Goal: Task Accomplishment & Management: Complete application form

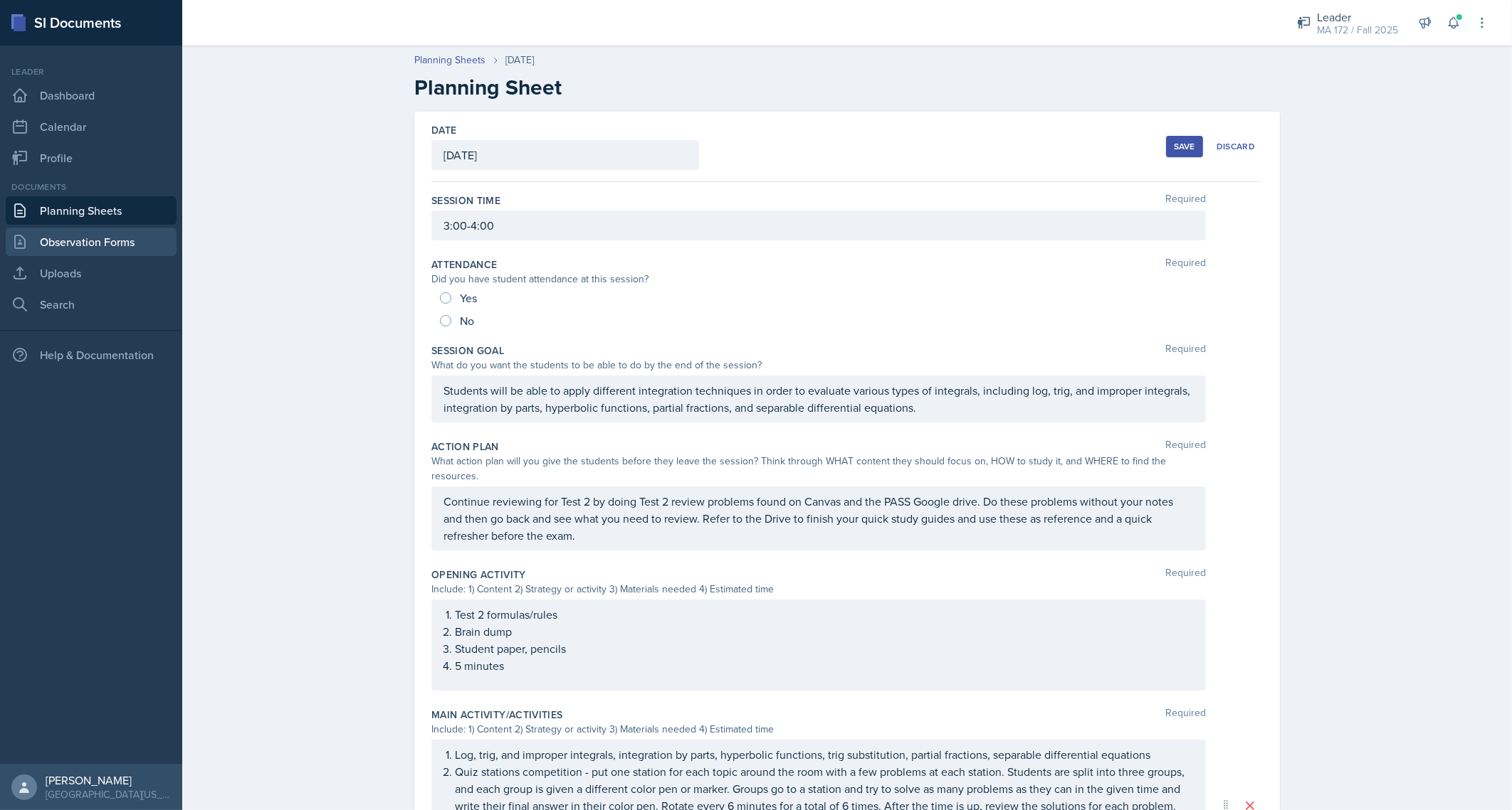
click at [85, 243] on link "Observation Forms" at bounding box center [91, 242] width 171 height 28
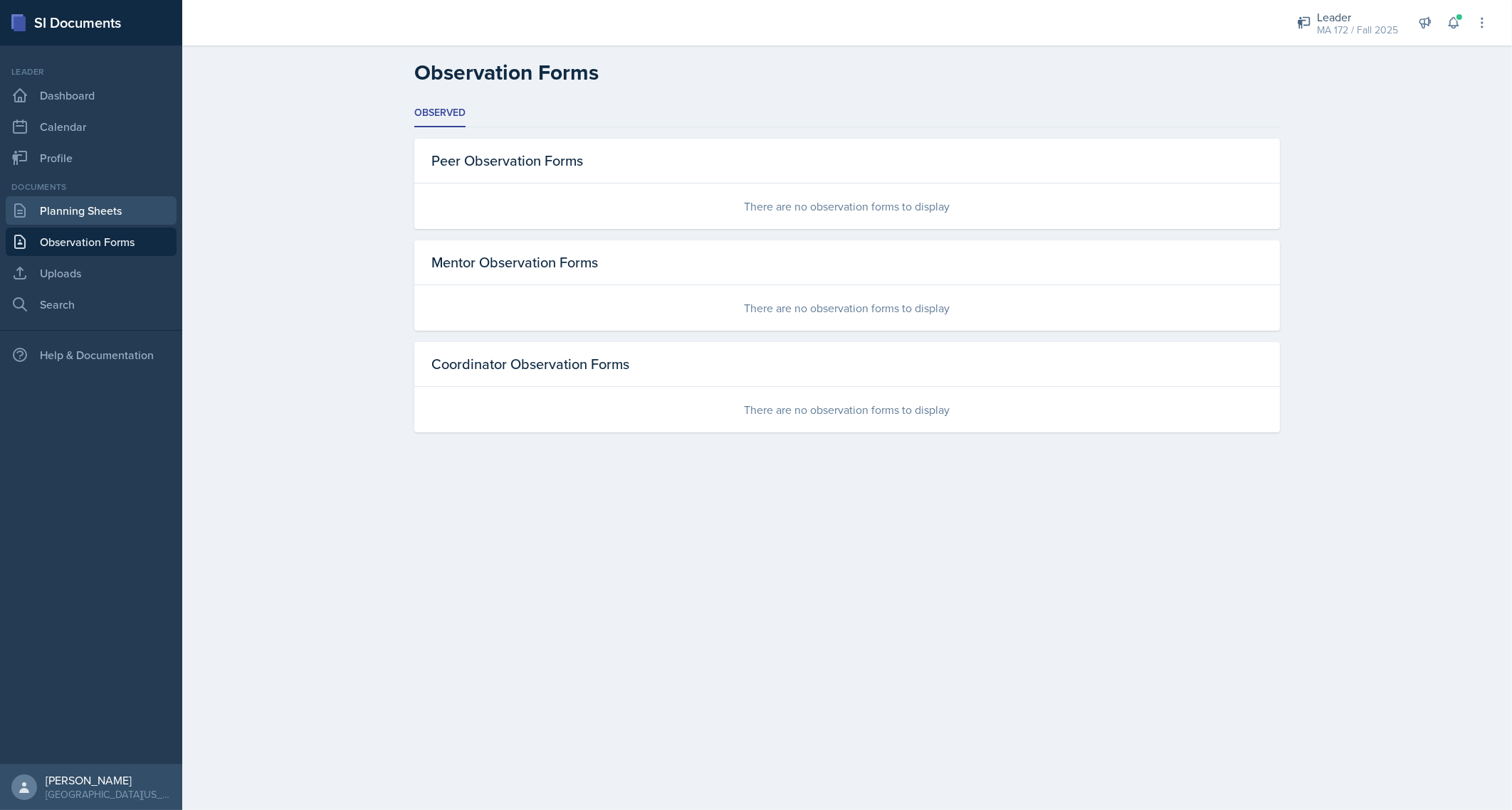
click at [111, 213] on link "Planning Sheets" at bounding box center [91, 210] width 171 height 28
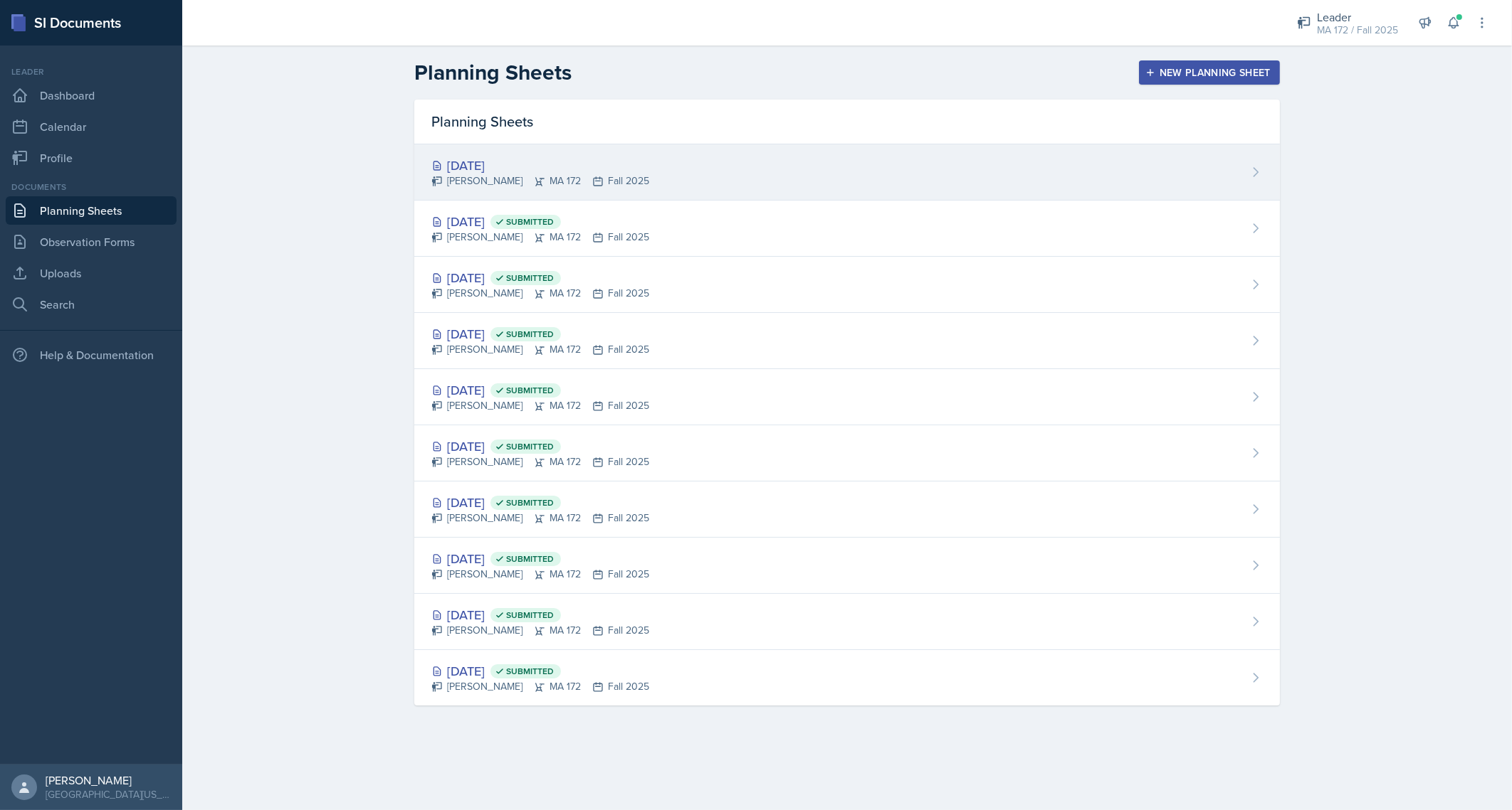
click at [528, 166] on div "[DATE]" at bounding box center [540, 165] width 218 height 19
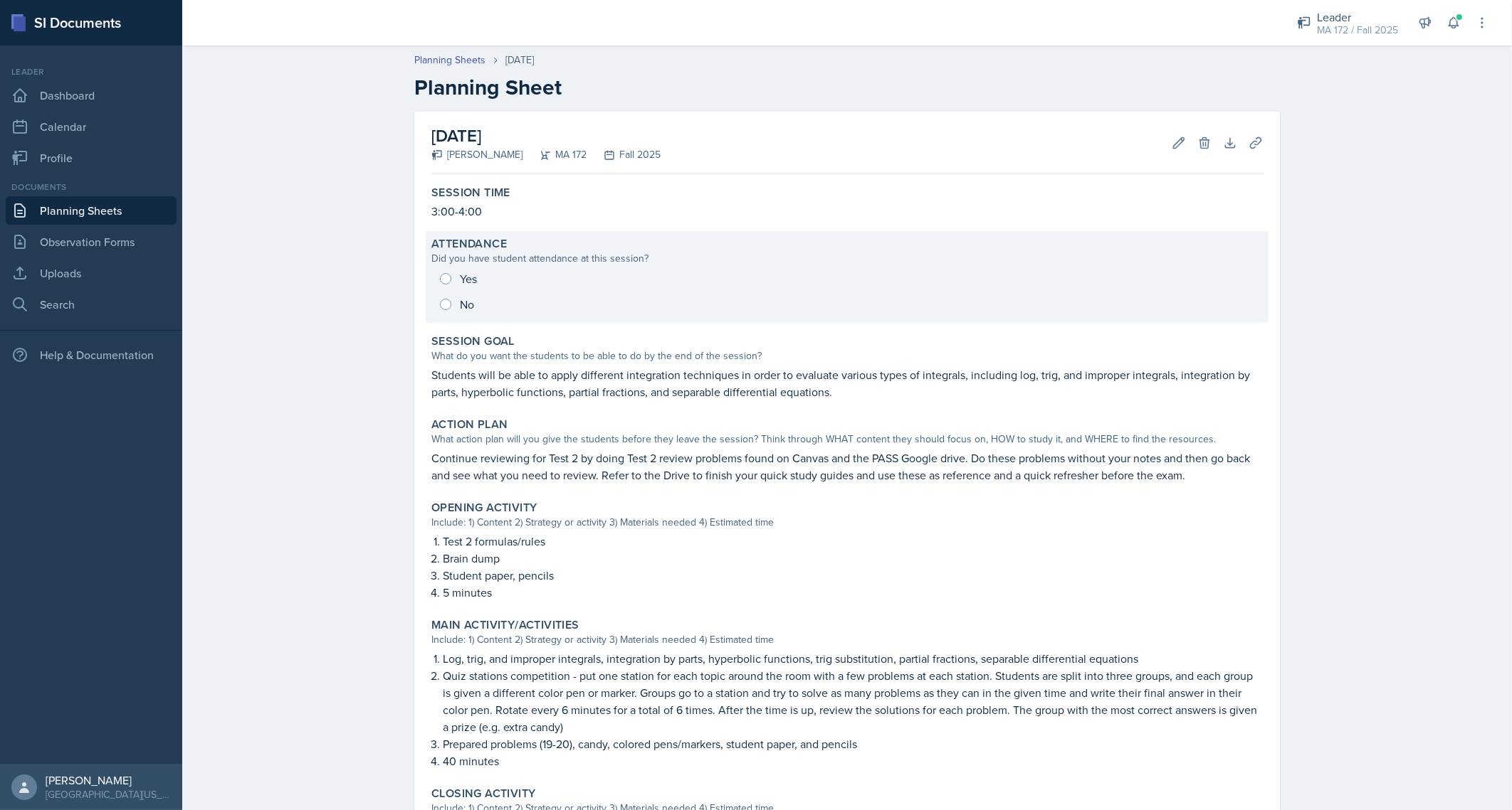
click at [478, 287] on div "Yes No" at bounding box center [846, 292] width 831 height 52
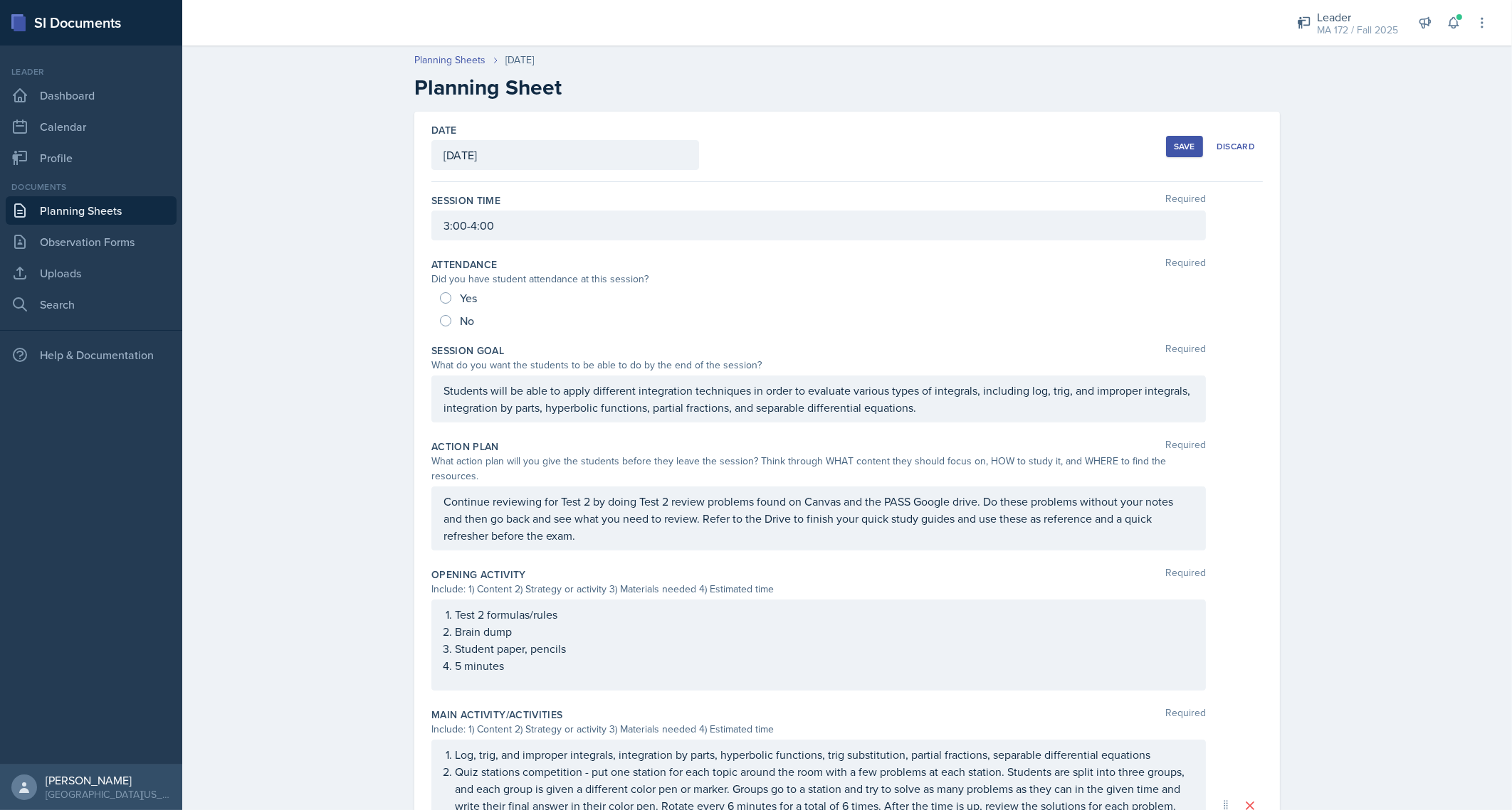
click at [451, 298] on div "Yes" at bounding box center [460, 298] width 39 height 23
click at [445, 298] on div "Yes" at bounding box center [460, 298] width 39 height 23
click at [431, 297] on div "Yes No" at bounding box center [846, 310] width 831 height 46
click at [440, 293] on input "Yes" at bounding box center [446, 298] width 11 height 11
radio input "true"
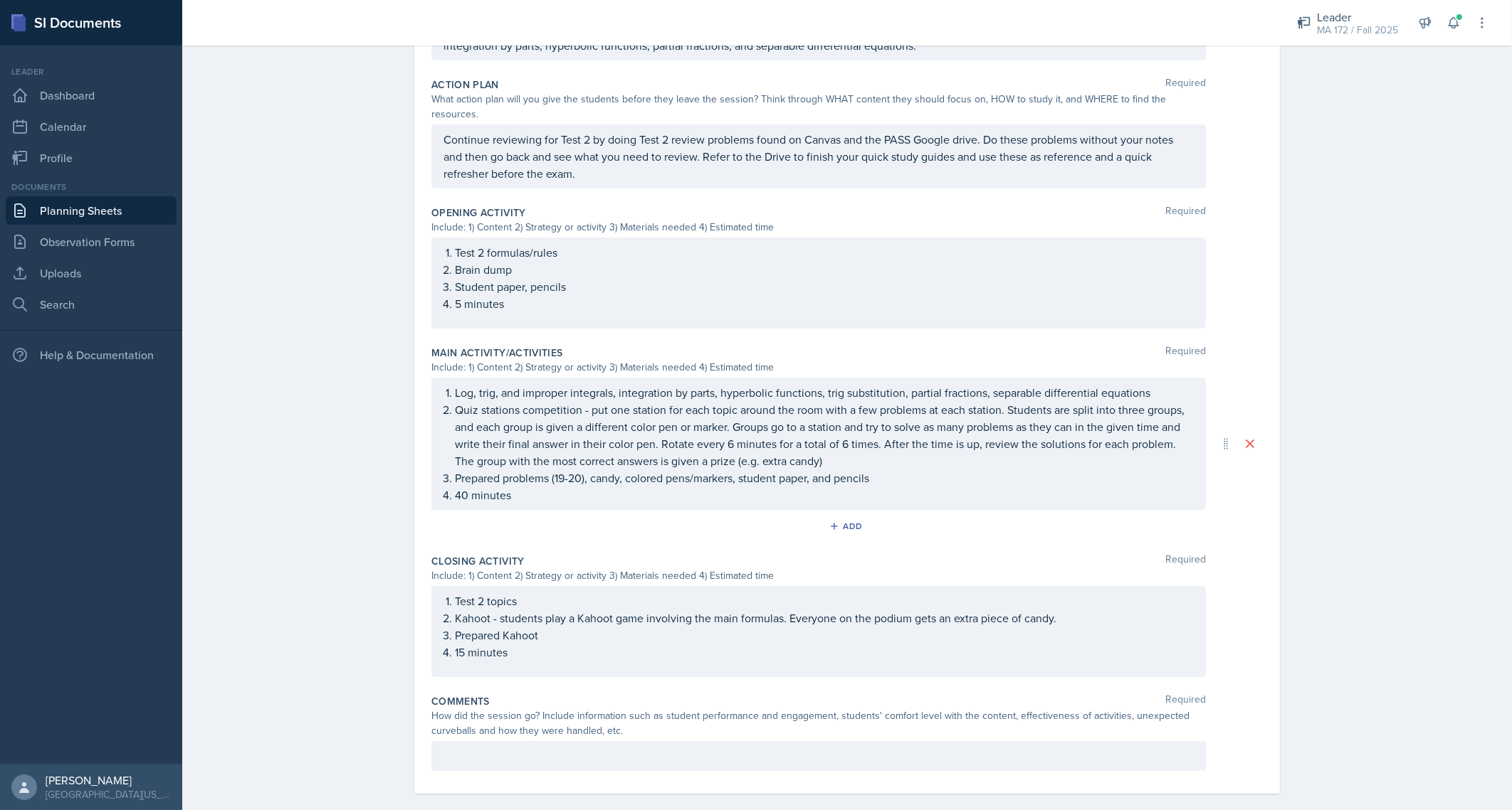
scroll to position [387, 0]
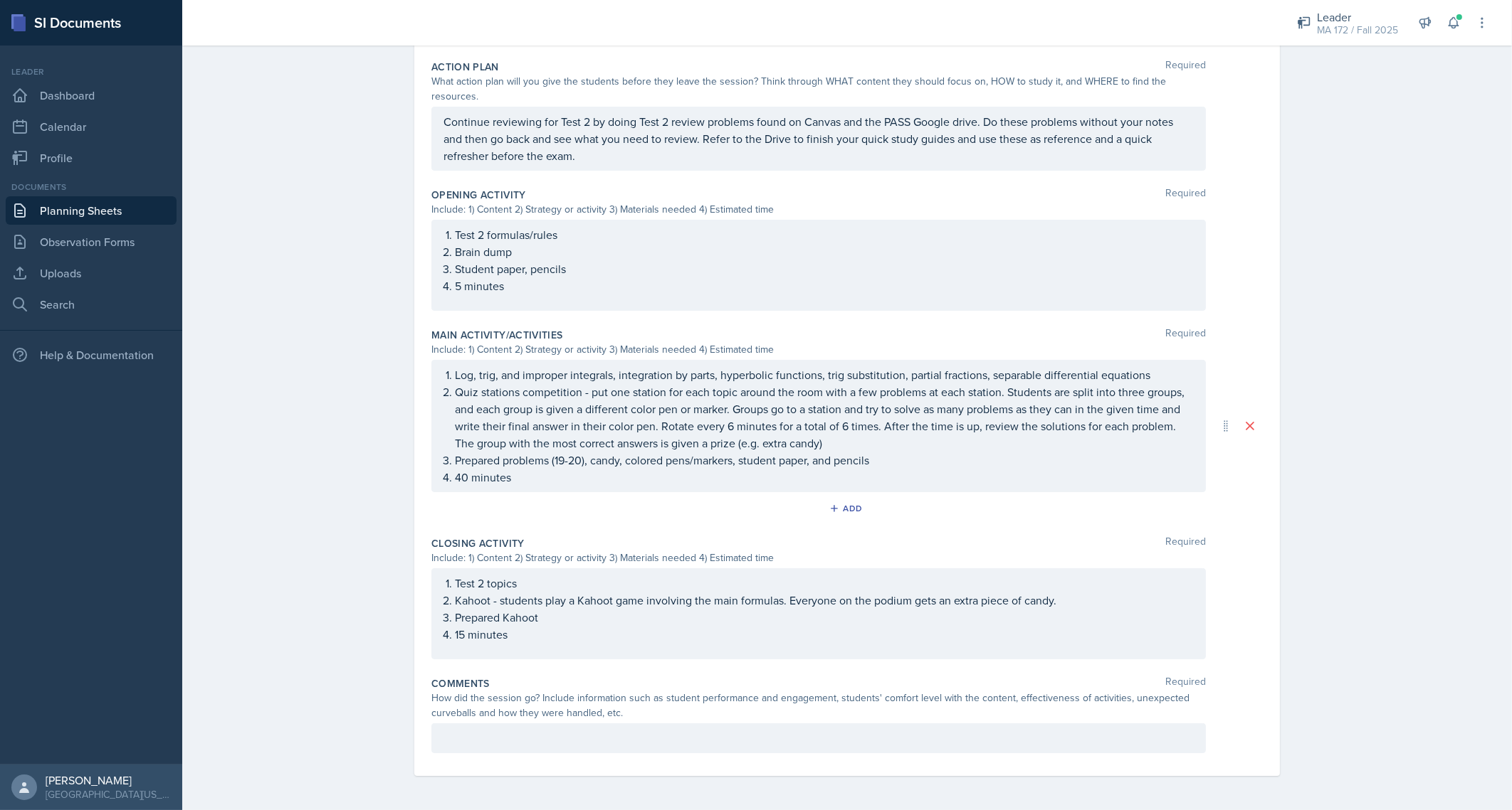
click at [744, 740] on p at bounding box center [818, 739] width 750 height 17
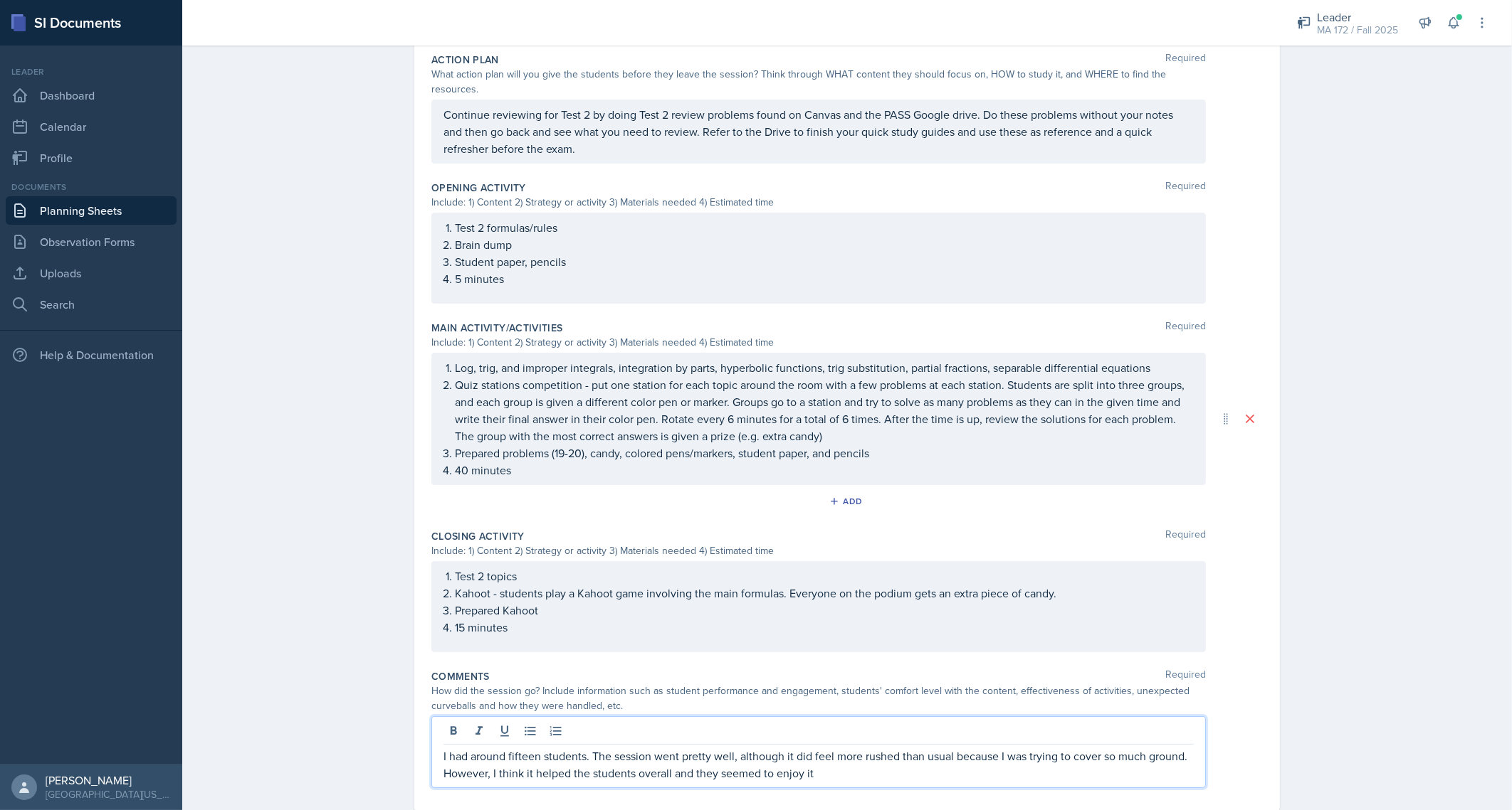
click at [661, 758] on p "I had around fifteen students. The session went pretty well, although it did fe…" at bounding box center [818, 765] width 750 height 34
click at [525, 754] on p "I had around fifteen students. The session went pretty well, although it did fe…" at bounding box center [818, 765] width 750 height 34
click at [650, 755] on p "I had around fifteen students. The session went pretty well, although it did fe…" at bounding box center [818, 765] width 750 height 34
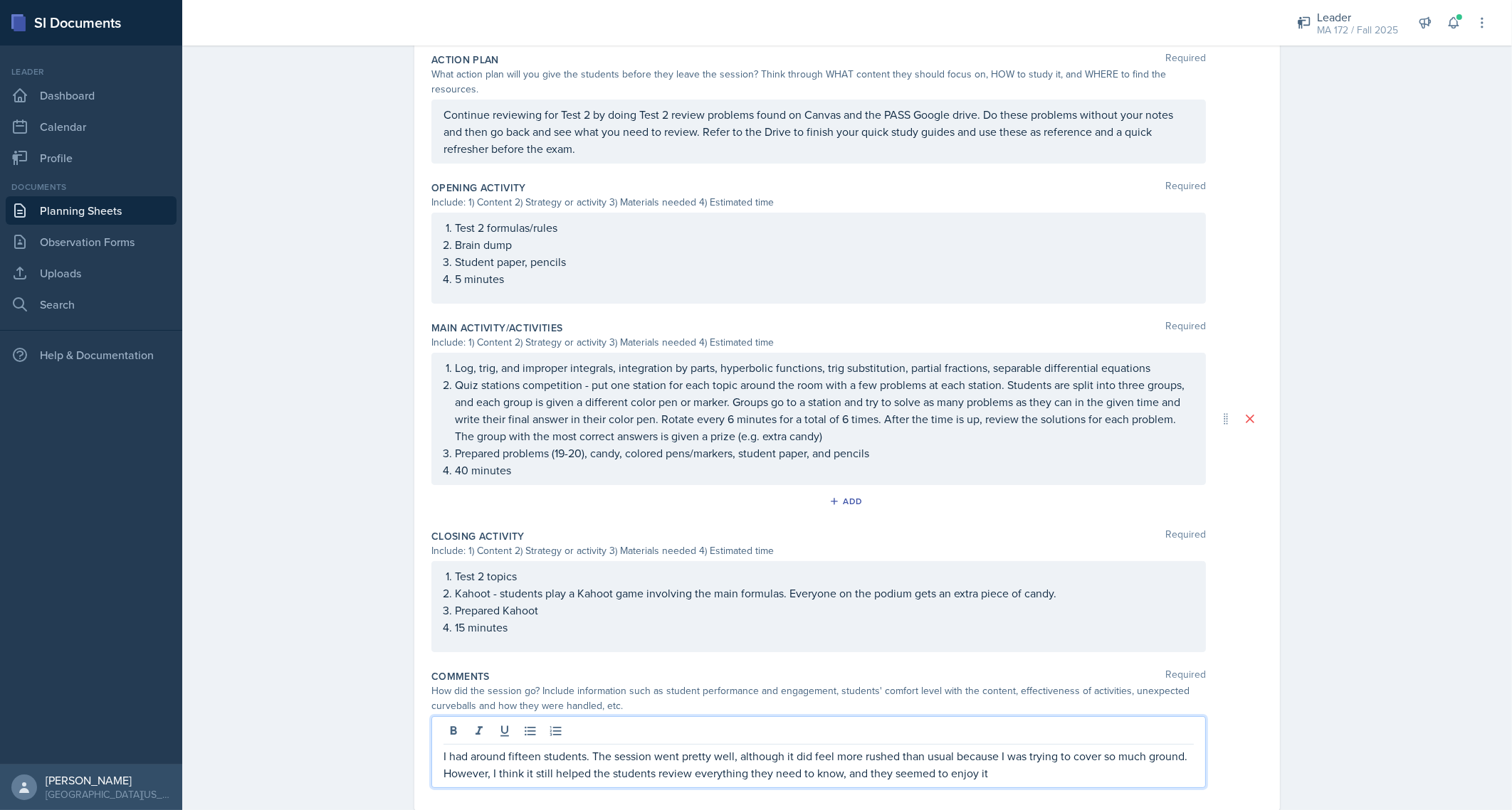
click at [1013, 751] on p "I had around fifteen students. The session went pretty well, although it did fe…" at bounding box center [818, 765] width 750 height 34
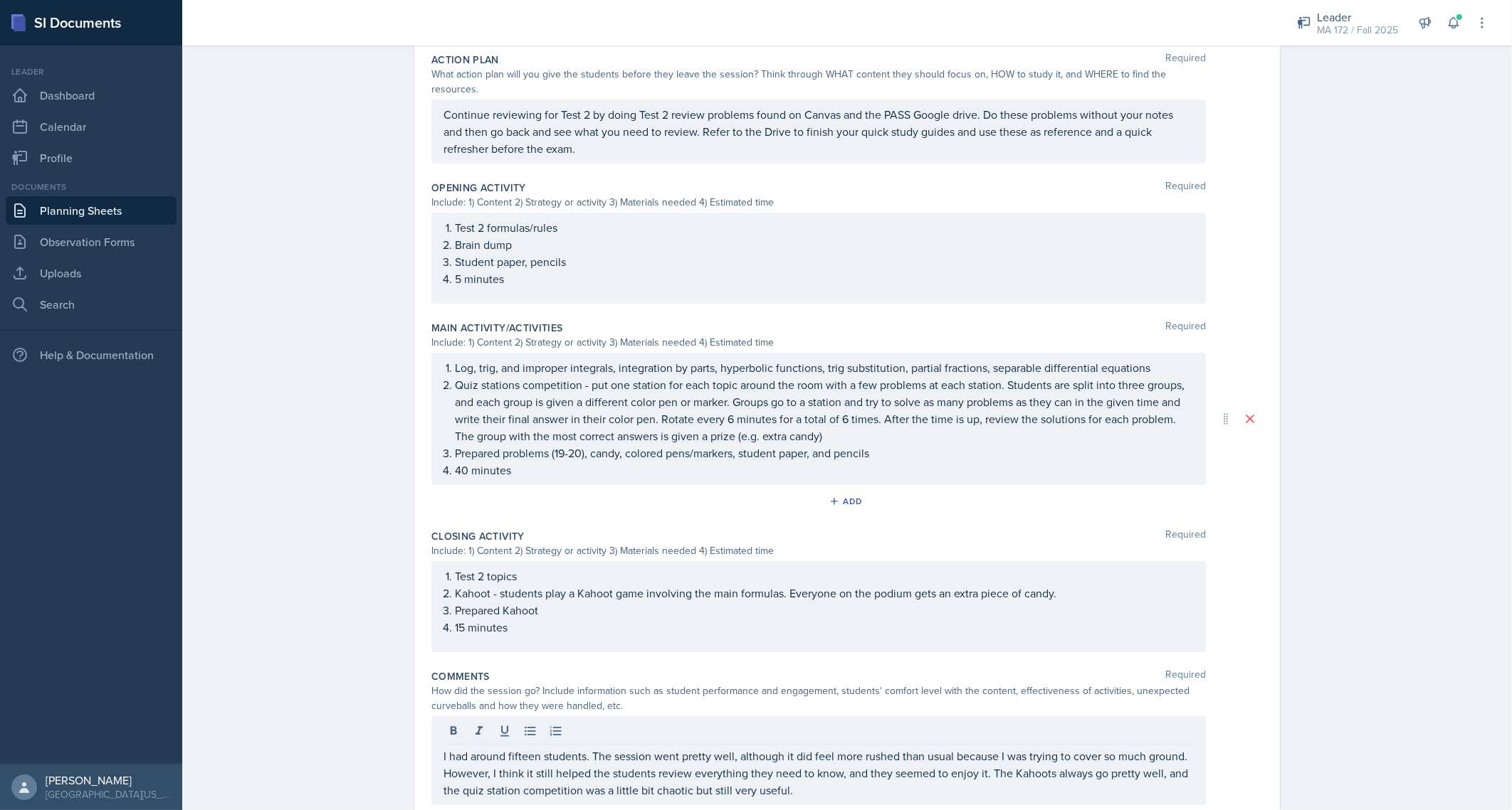
scroll to position [0, 0]
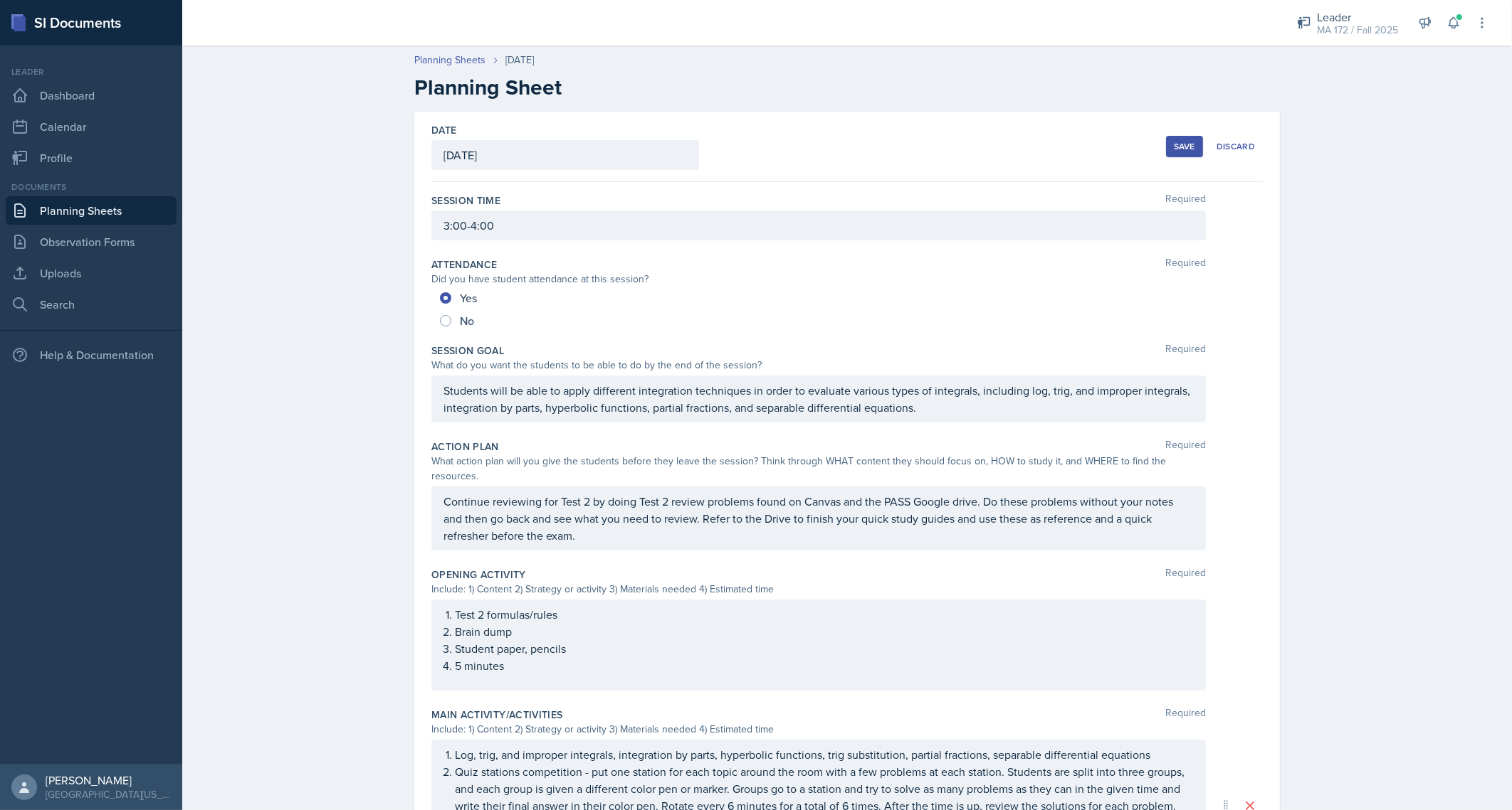
click at [1190, 144] on button "Save" at bounding box center [1184, 146] width 37 height 22
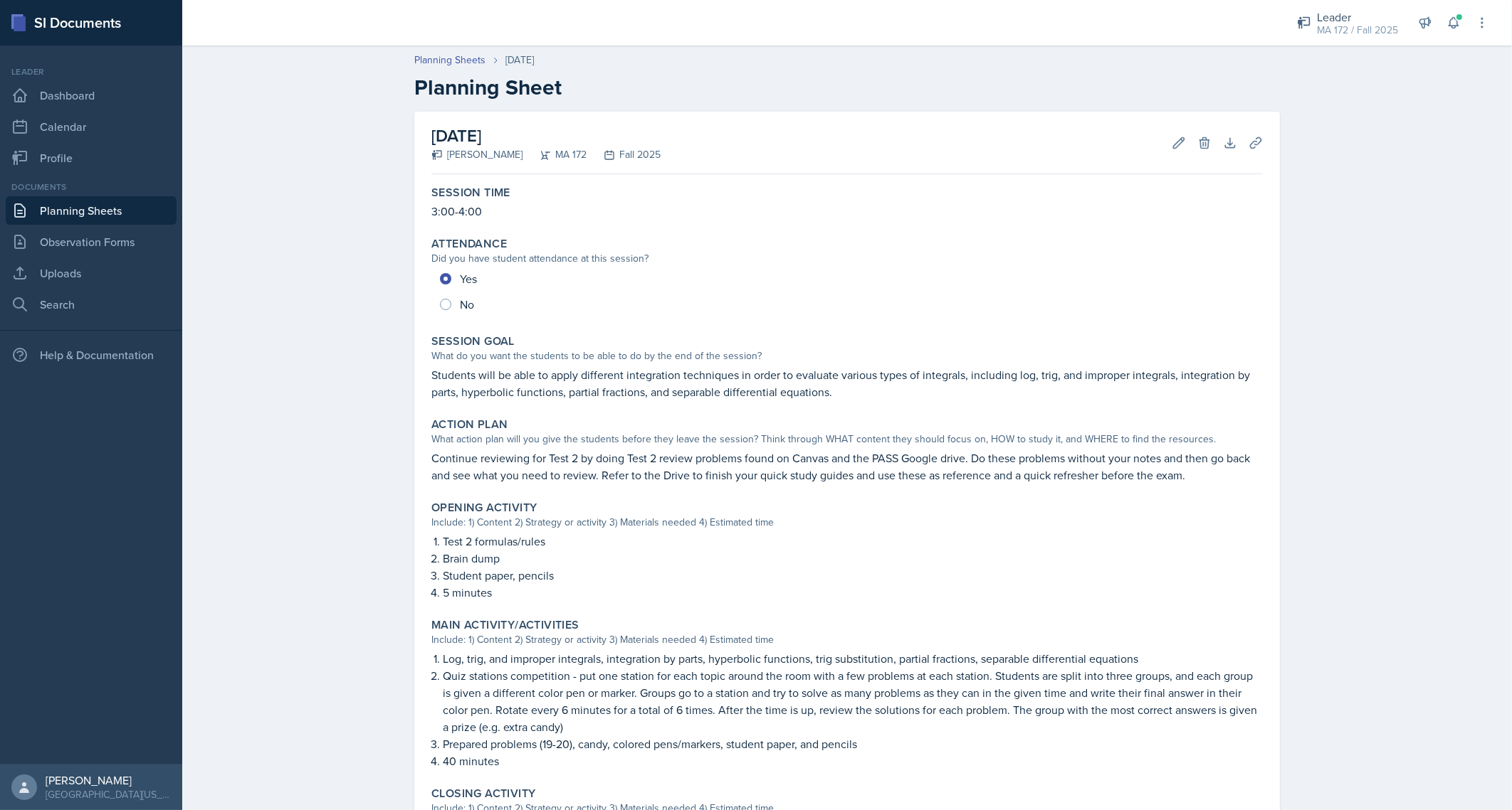
scroll to position [289, 0]
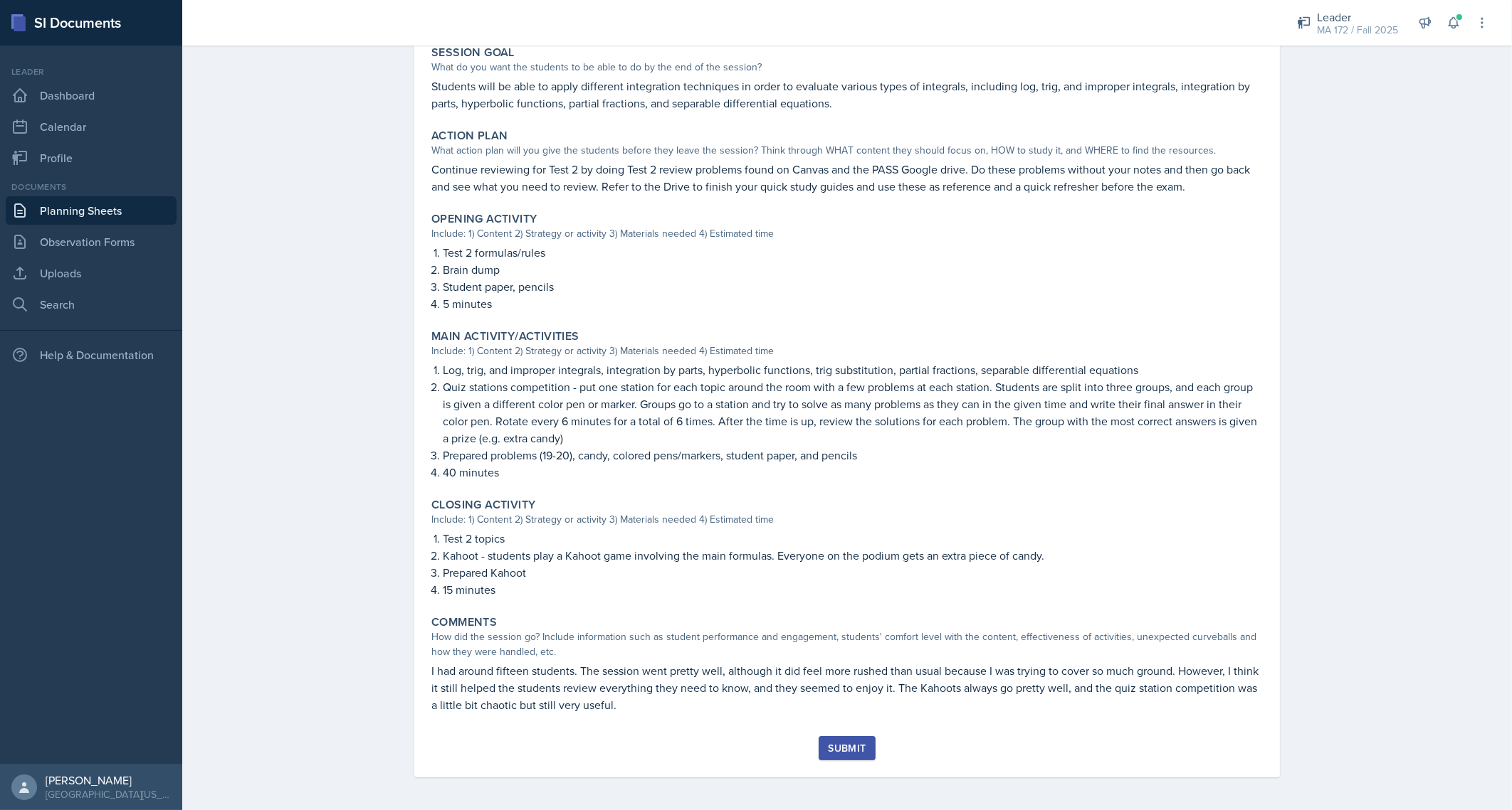
click at [842, 745] on div "Submit" at bounding box center [847, 748] width 38 height 11
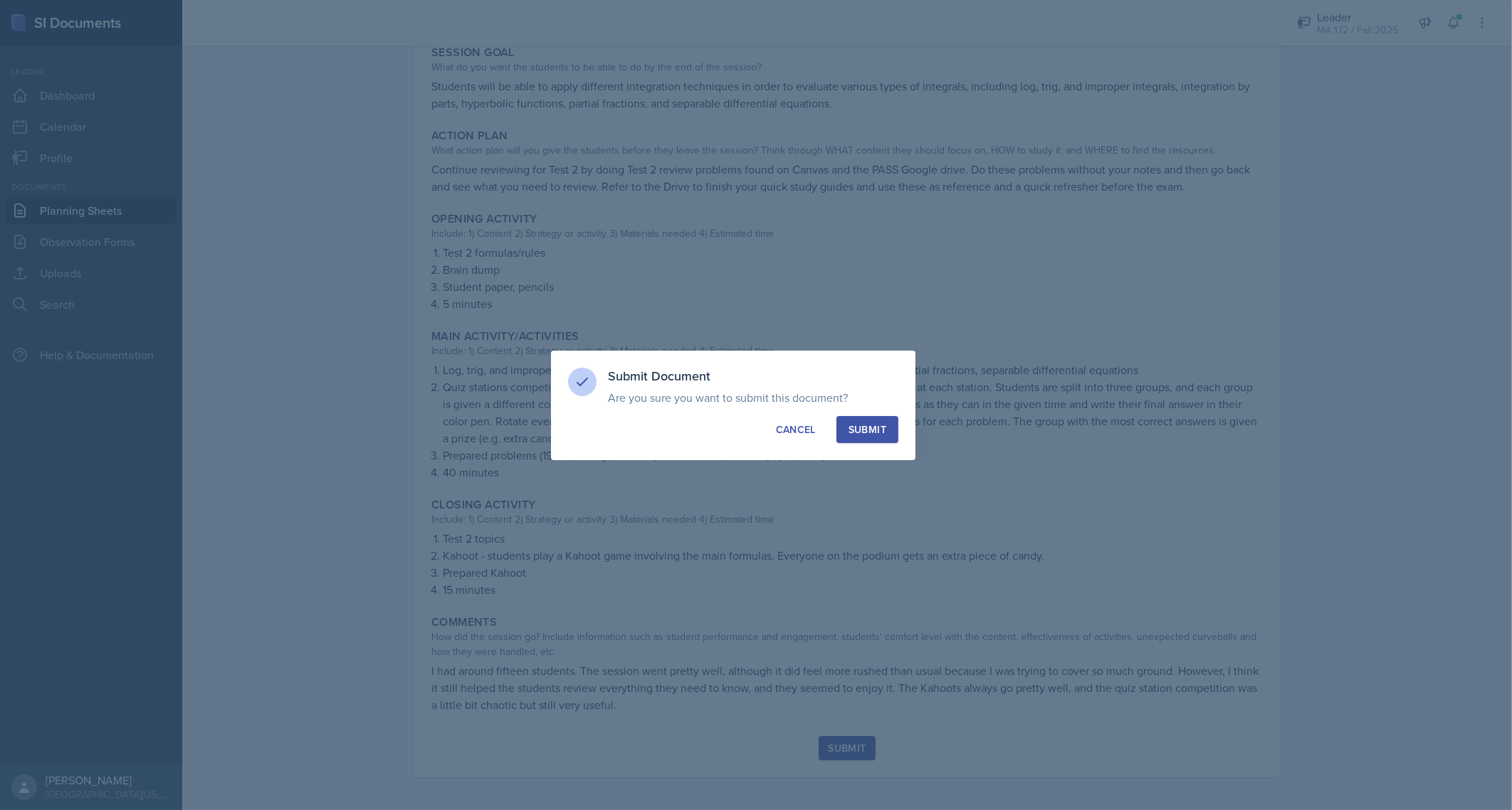
click at [869, 428] on div "Submit" at bounding box center [868, 429] width 38 height 14
radio input "true"
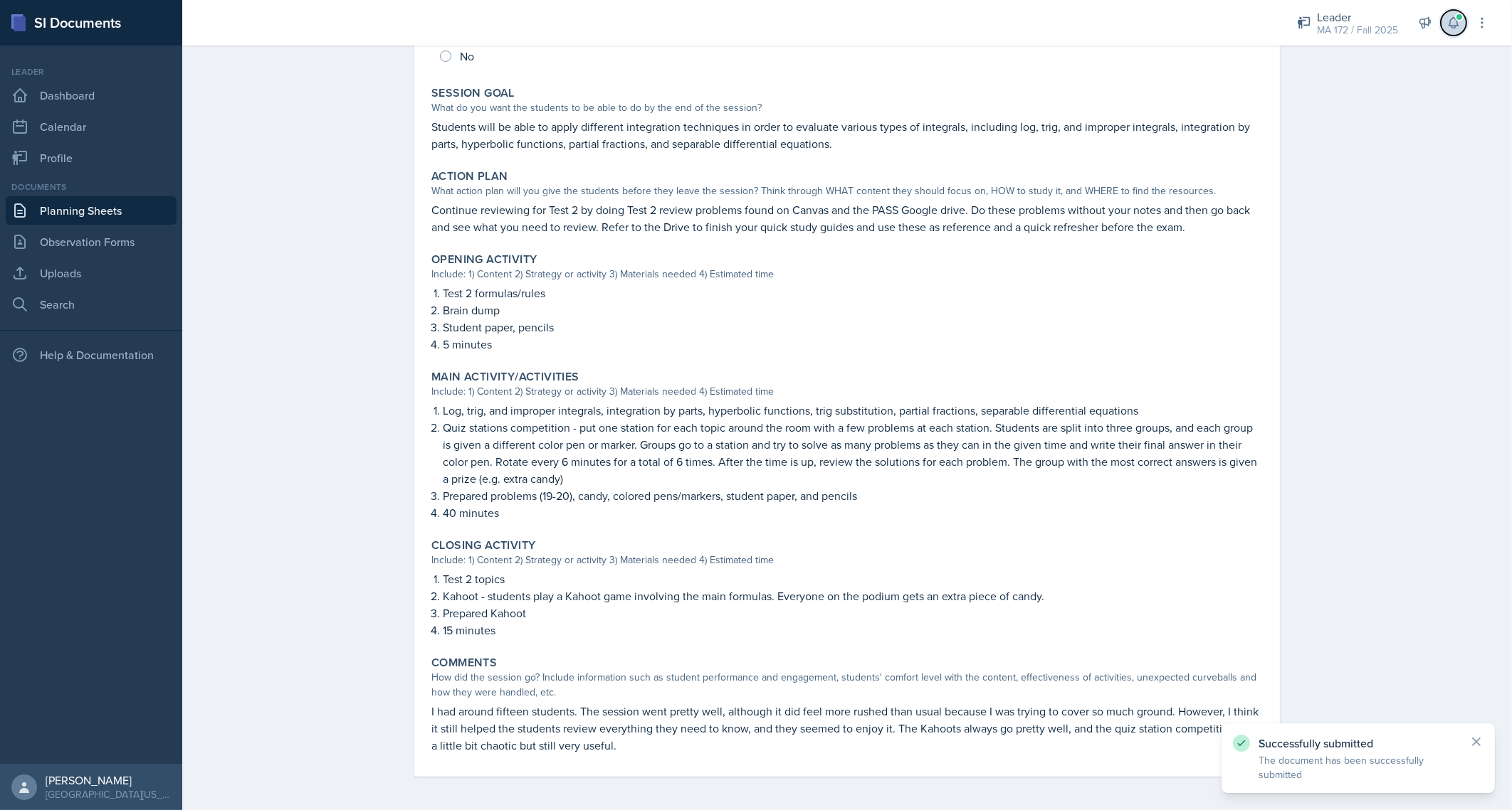
click at [1450, 23] on icon at bounding box center [1454, 23] width 9 height 10
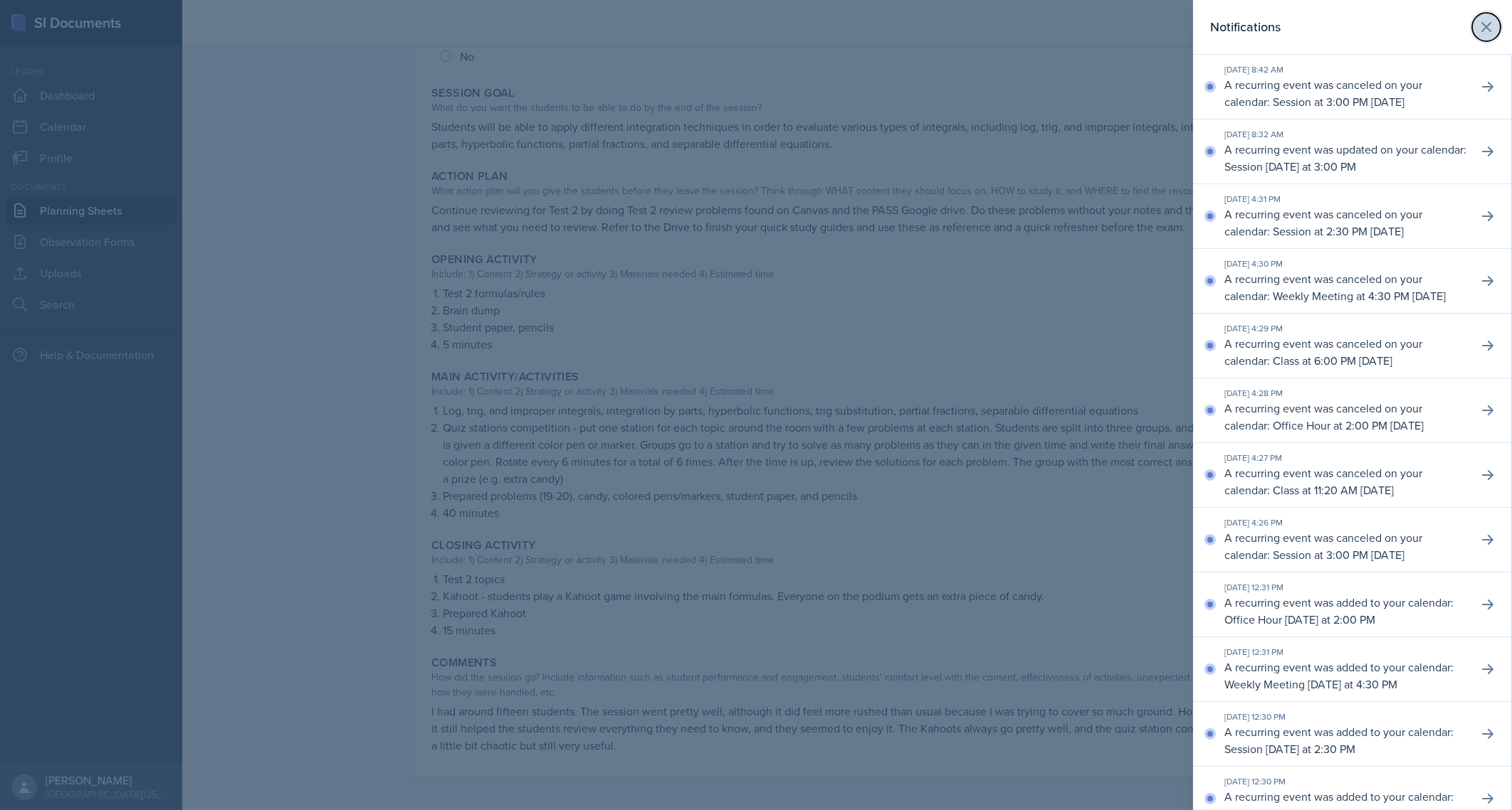
click at [1478, 22] on icon at bounding box center [1487, 27] width 17 height 17
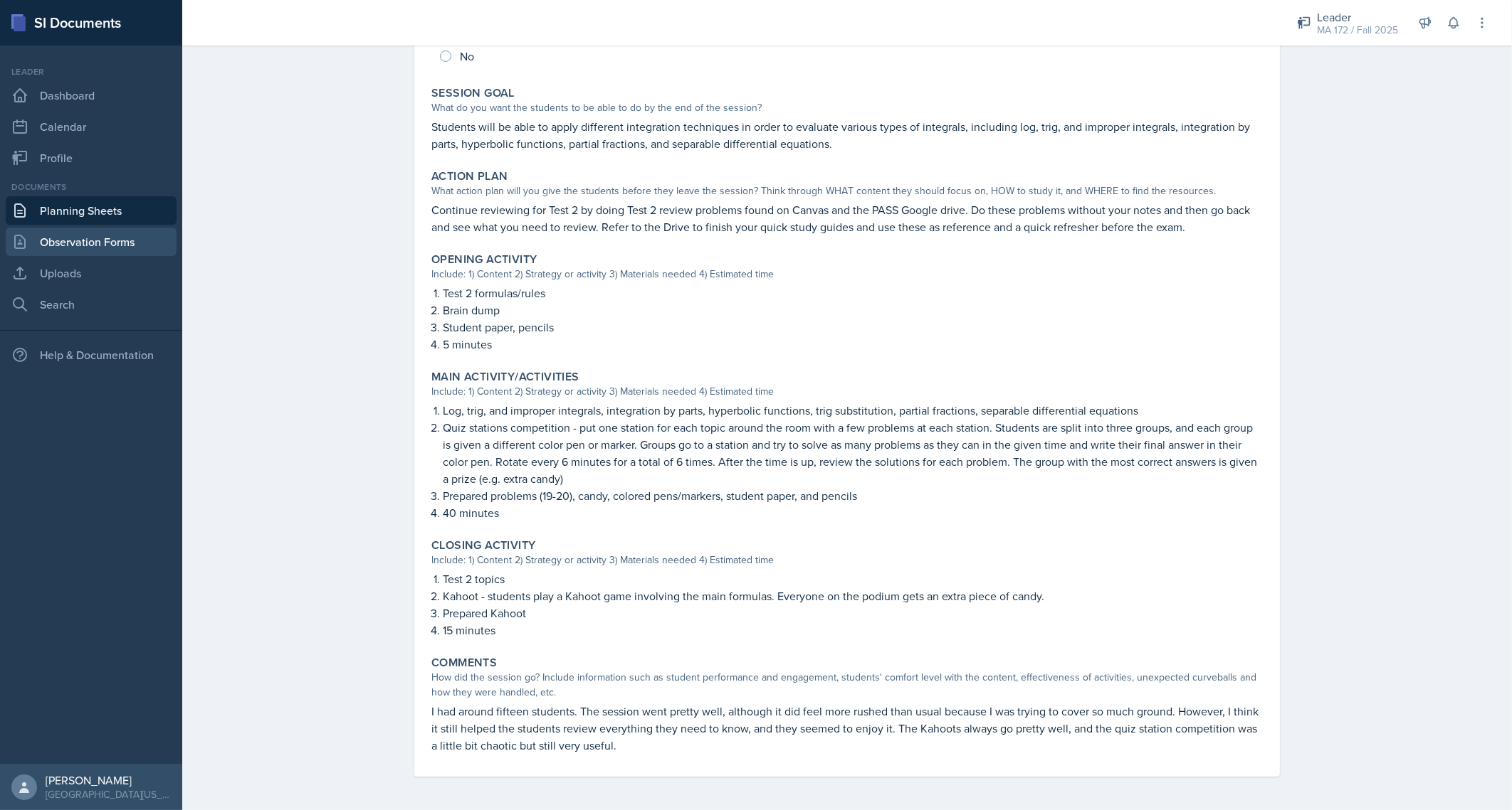
click at [102, 249] on link "Observation Forms" at bounding box center [91, 242] width 171 height 28
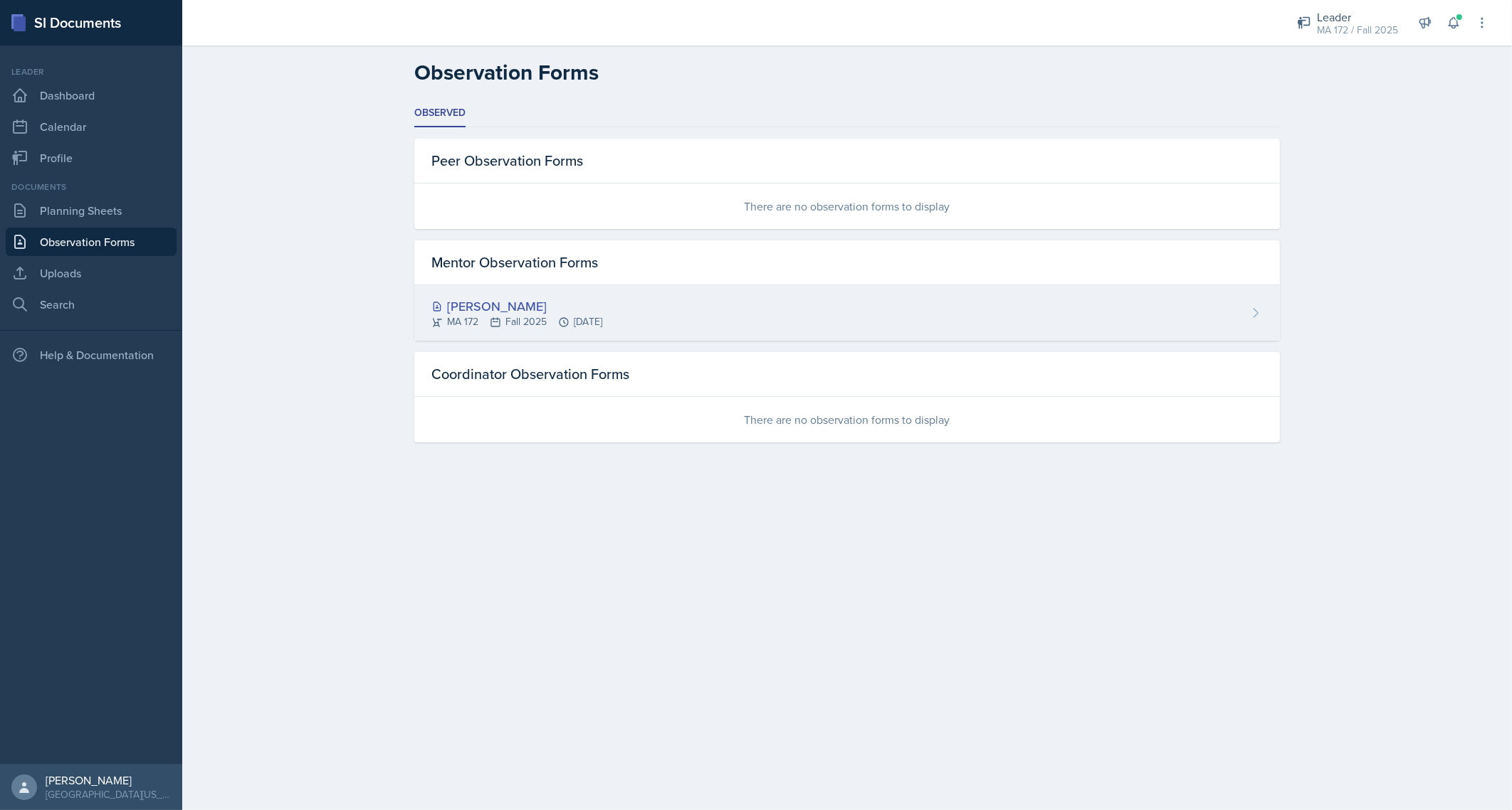
click at [487, 297] on div "[PERSON_NAME]" at bounding box center [517, 306] width 171 height 19
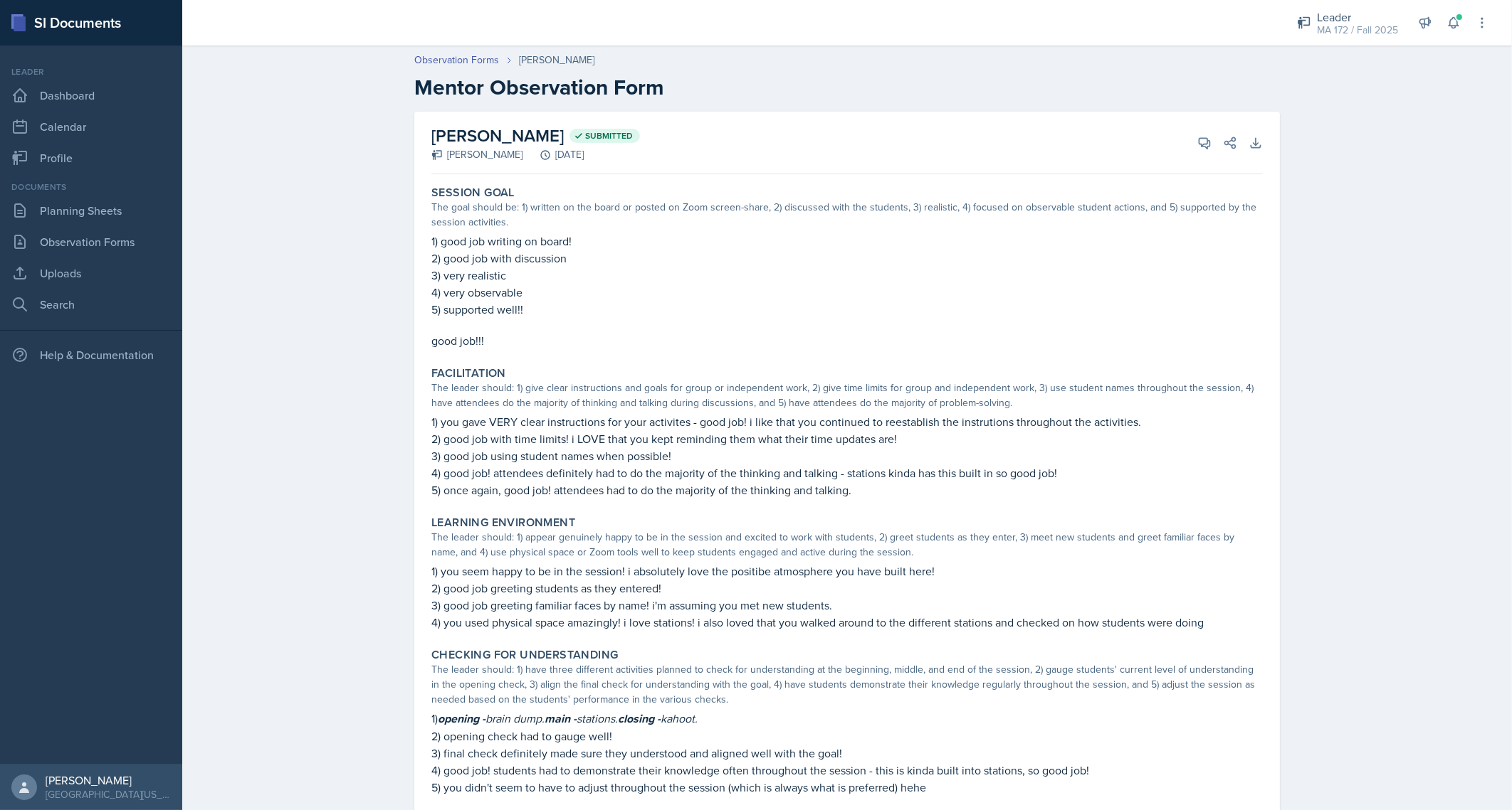
click at [346, 298] on div "Observation Forms Anna McGill Mentor Observation Form Anna McGill Submitted Bel…" at bounding box center [847, 636] width 1330 height 1197
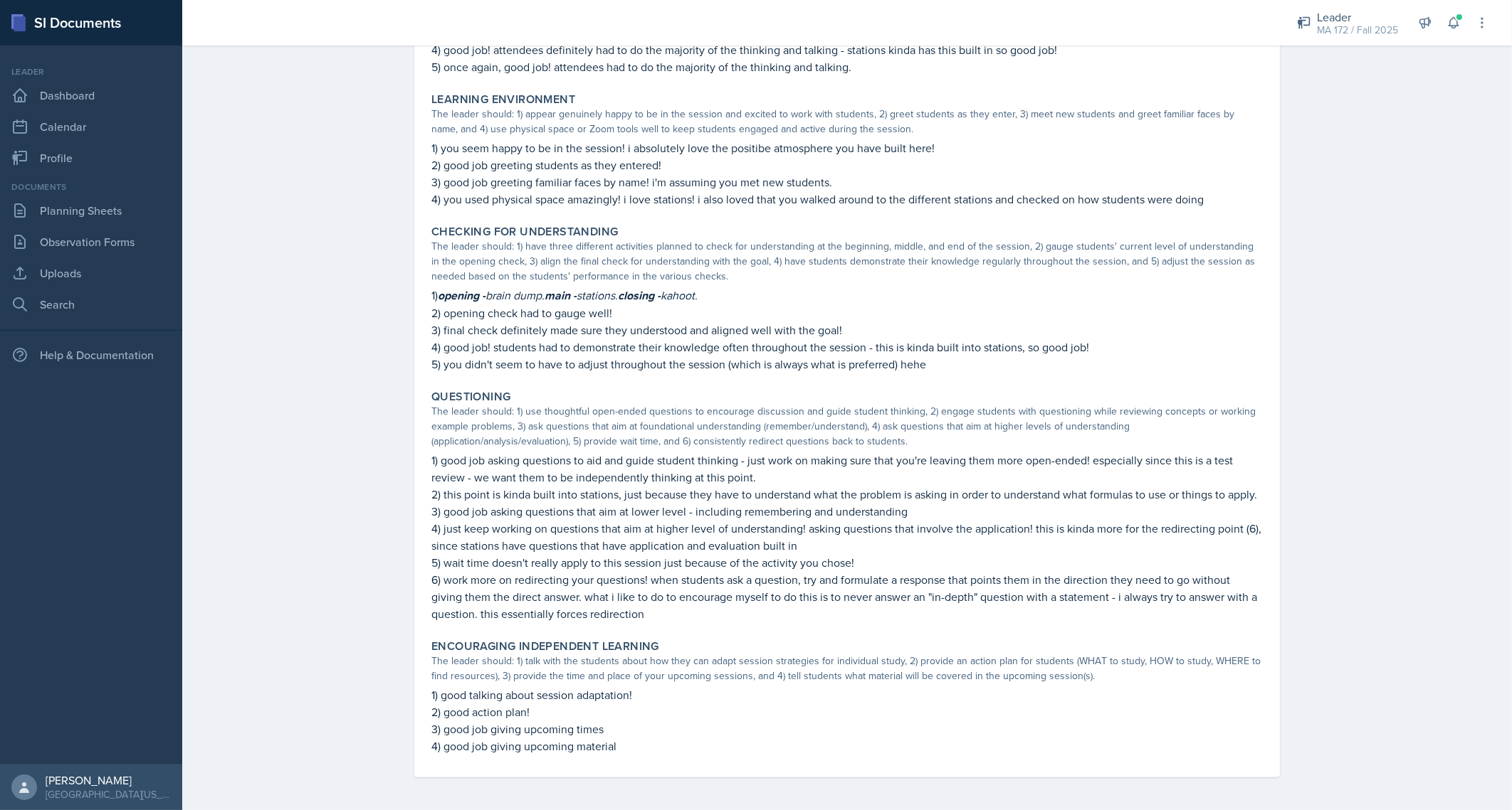
click at [1243, 339] on p "4) good job! students had to demonstrate their knowledge often throughout the s…" at bounding box center [846, 347] width 831 height 17
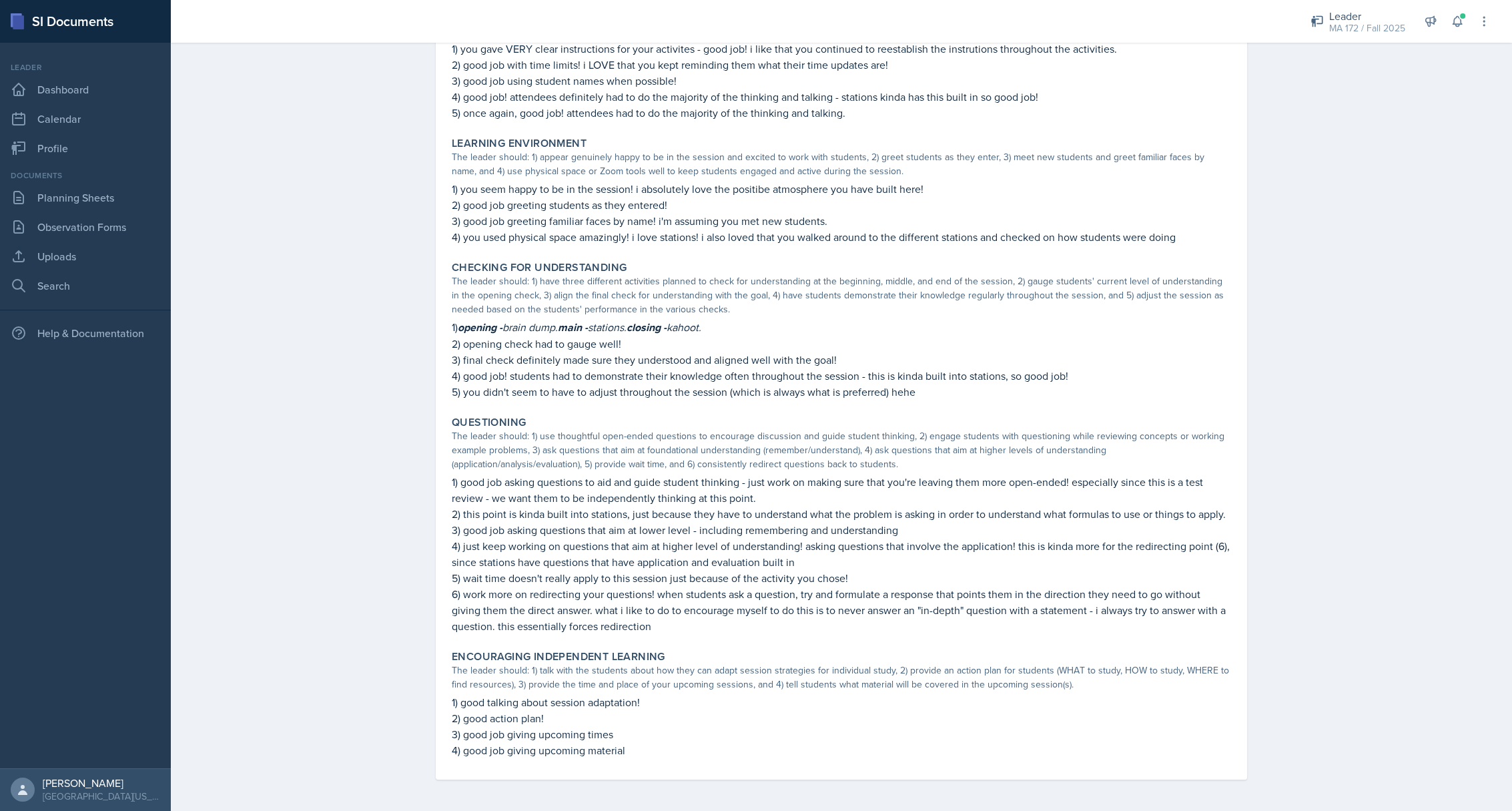
click at [1416, 260] on div "Observation Forms Anna McGill Mentor Observation Form Anna McGill Submitted Bel…" at bounding box center [841, 250] width 1341 height 1123
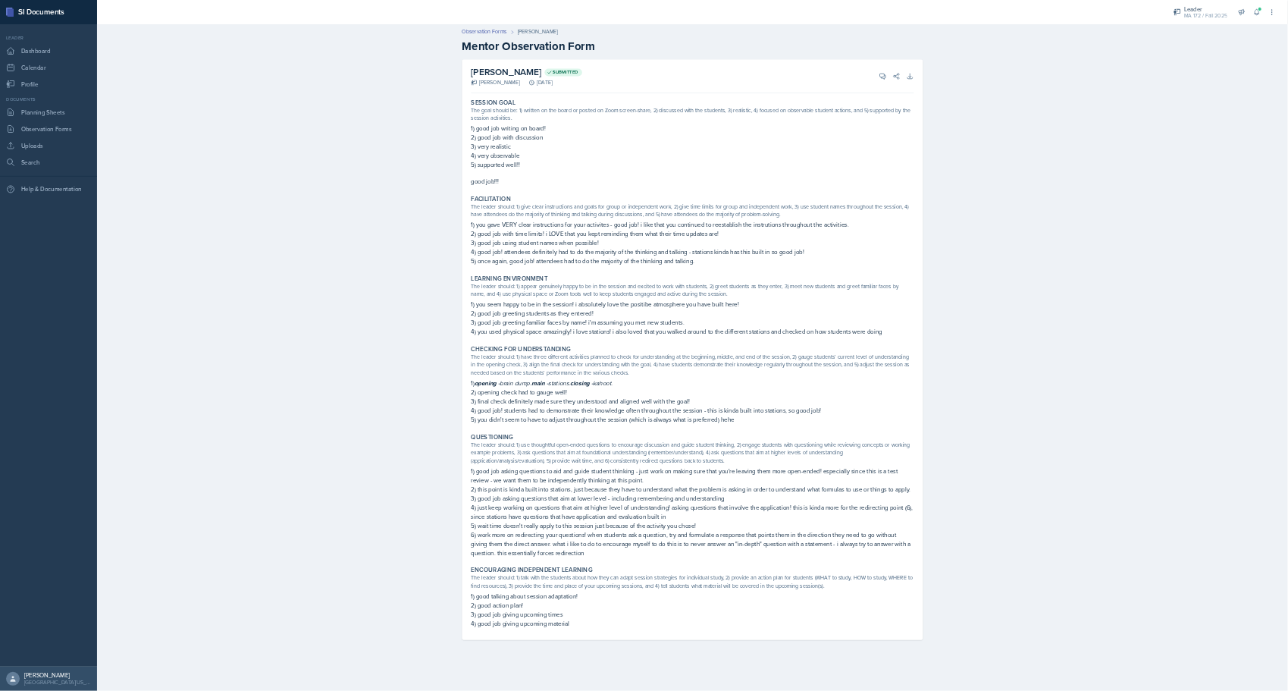
scroll to position [0, 0]
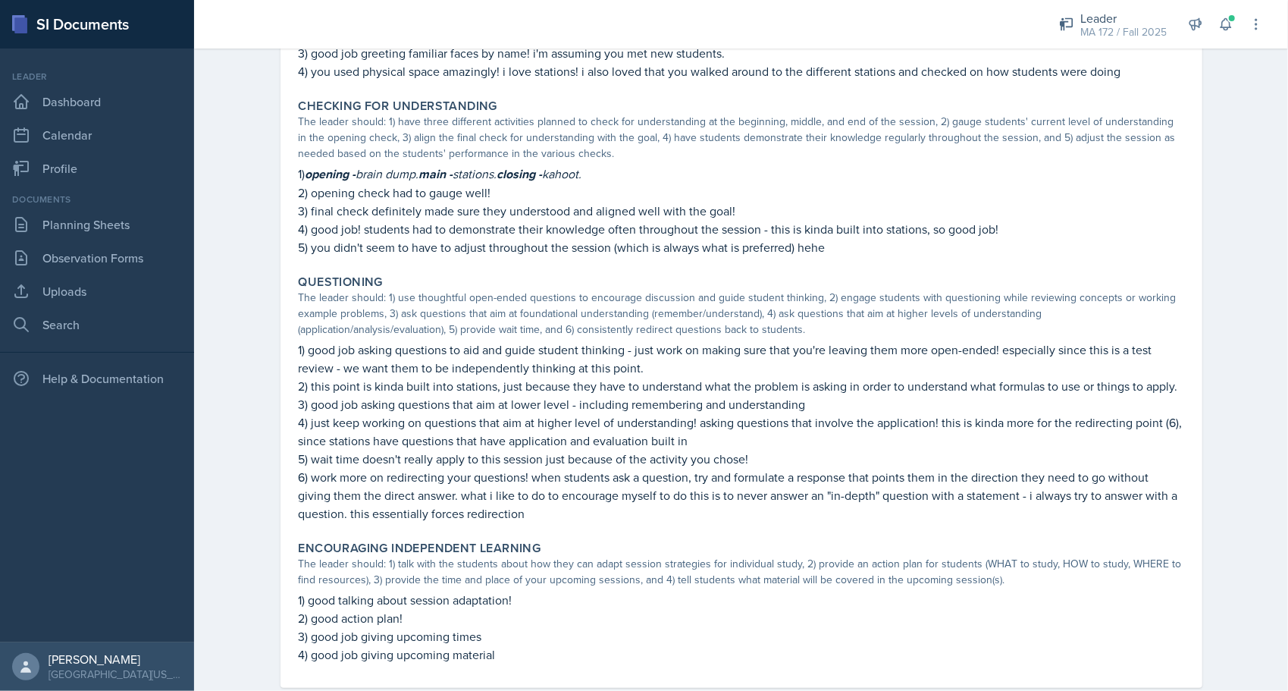
scroll to position [625, 0]
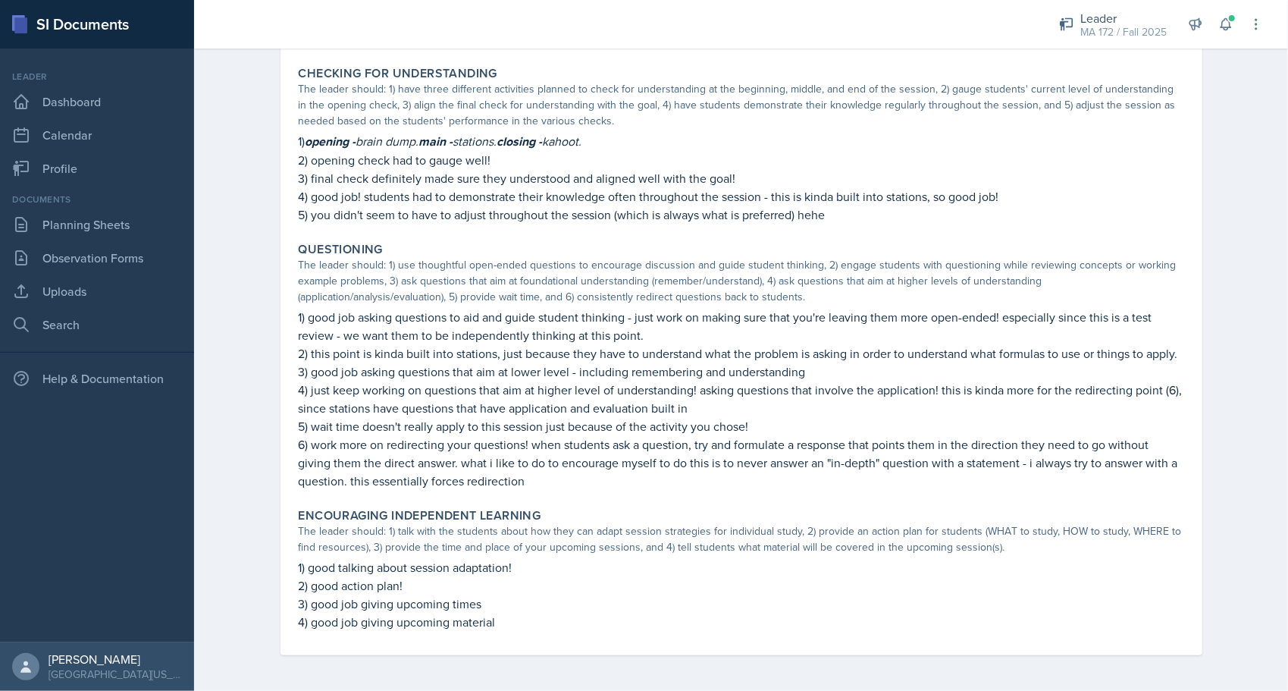
click at [758, 424] on p "5) wait time doesn't really apply to this session just because of the activity …" at bounding box center [741, 426] width 885 height 18
click at [246, 448] on div "Observation Forms Anna McGill Mentor Observation Form Anna McGill Submitted Bel…" at bounding box center [741, 53] width 1094 height 1275
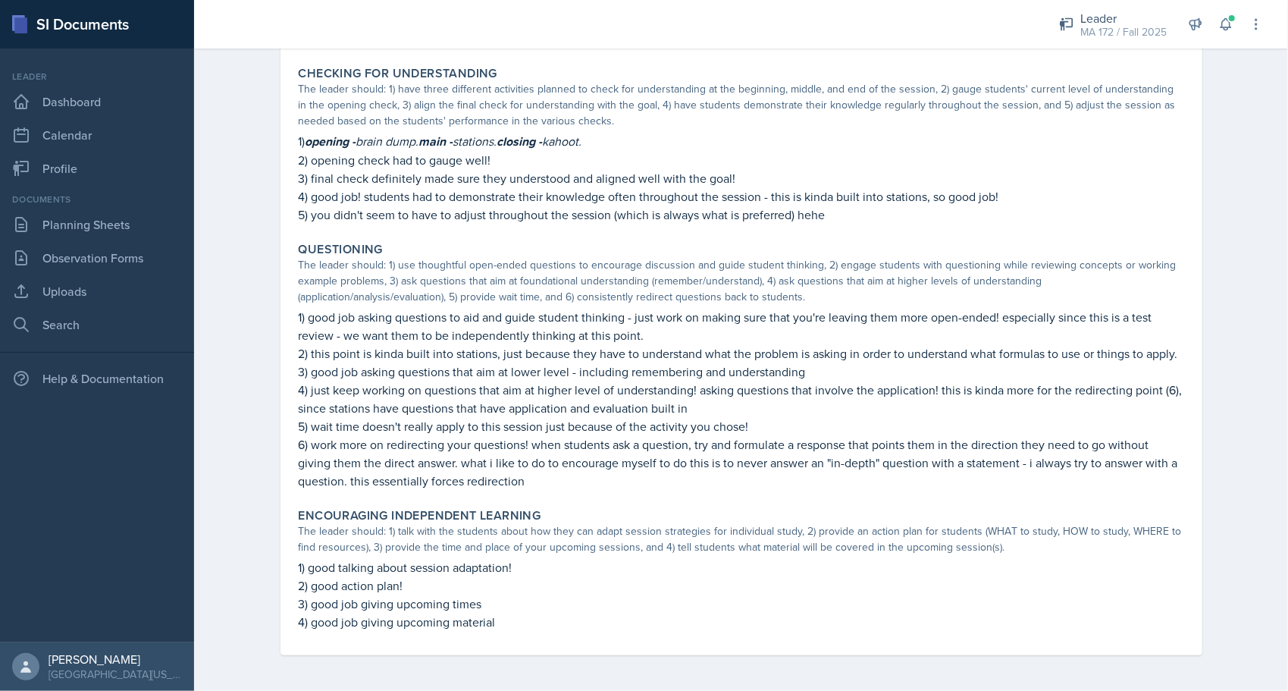
click at [227, 424] on div "Observation Forms Anna McGill Mentor Observation Form Anna McGill Submitted Bel…" at bounding box center [741, 53] width 1094 height 1275
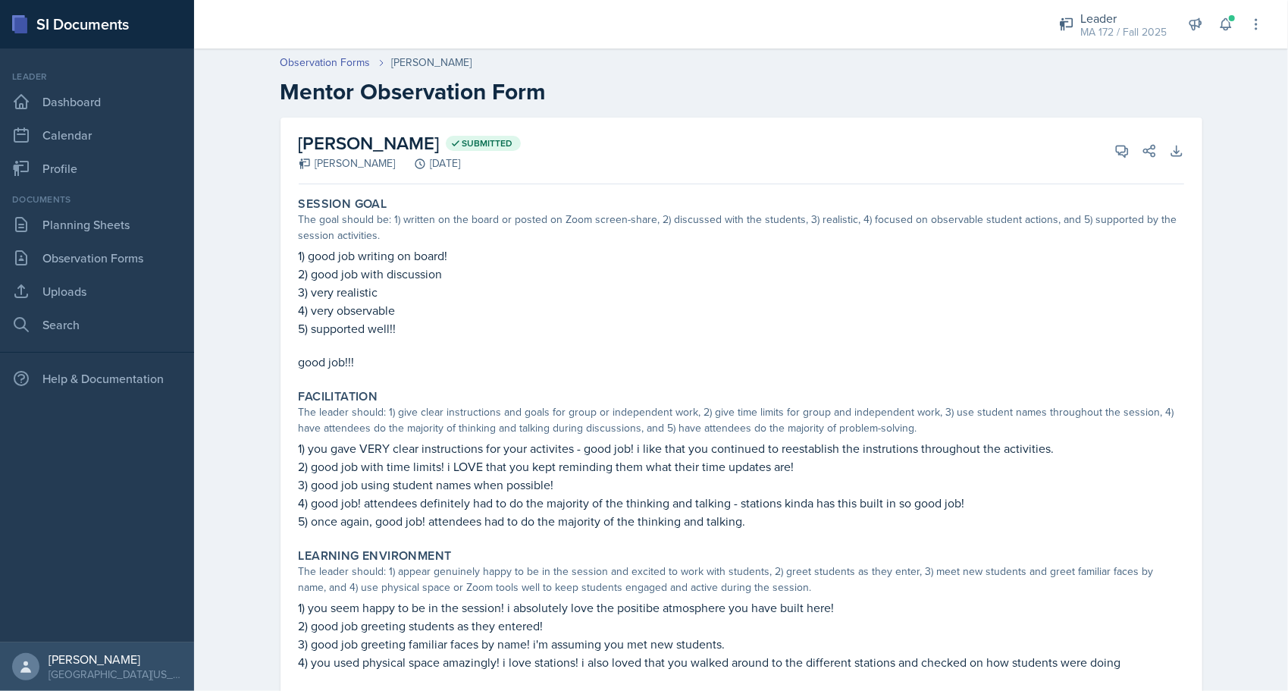
scroll to position [0, 0]
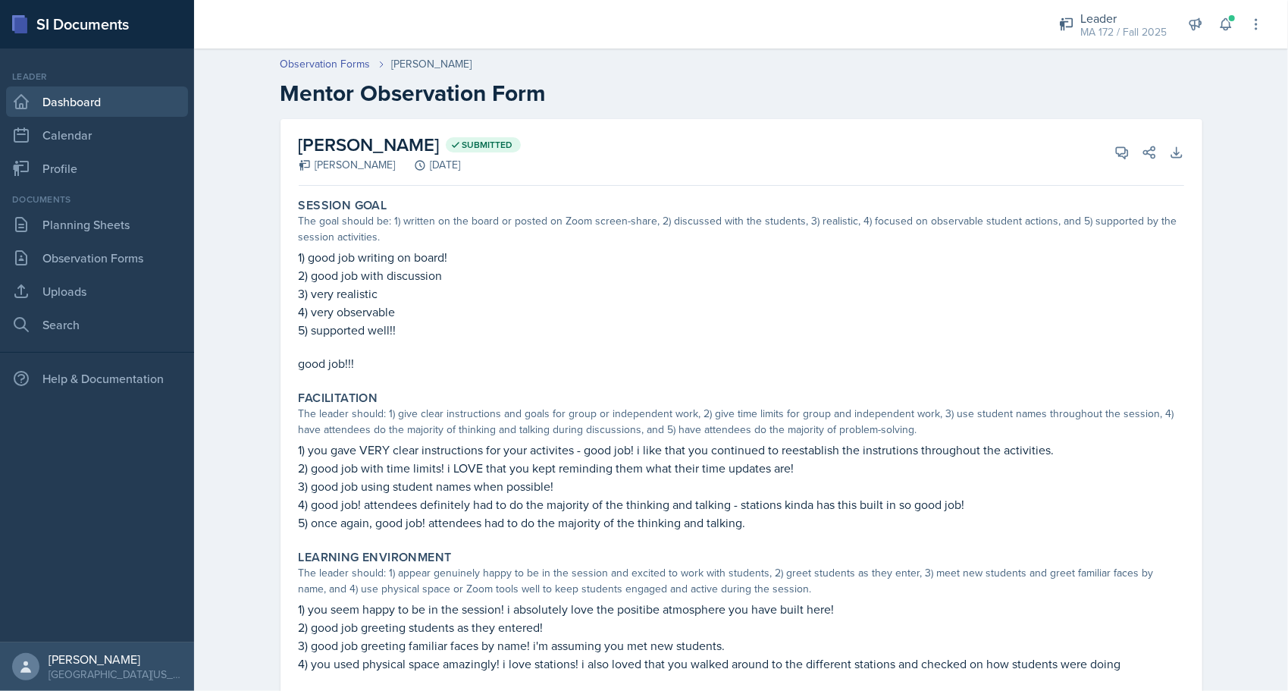
click at [114, 102] on link "Dashboard" at bounding box center [97, 101] width 182 height 30
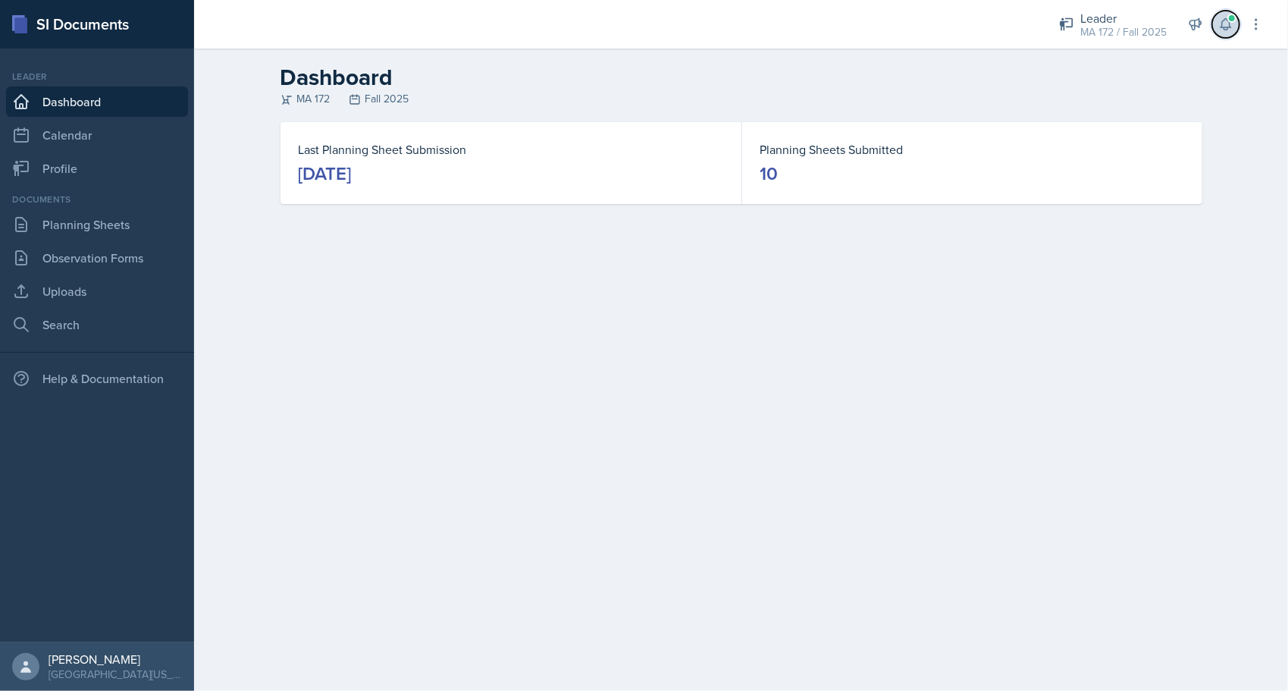
click at [1228, 33] on button at bounding box center [1225, 24] width 27 height 27
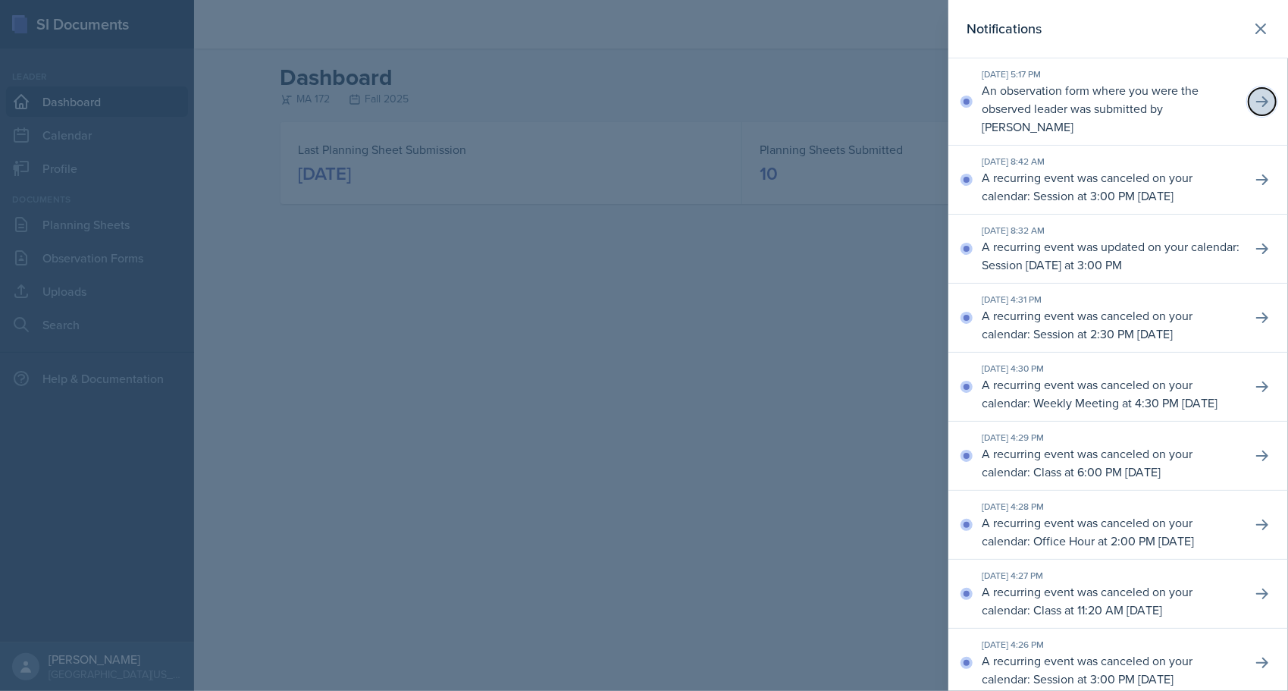
click at [1255, 99] on icon at bounding box center [1262, 101] width 15 height 15
click at [1258, 27] on button at bounding box center [1261, 29] width 30 height 30
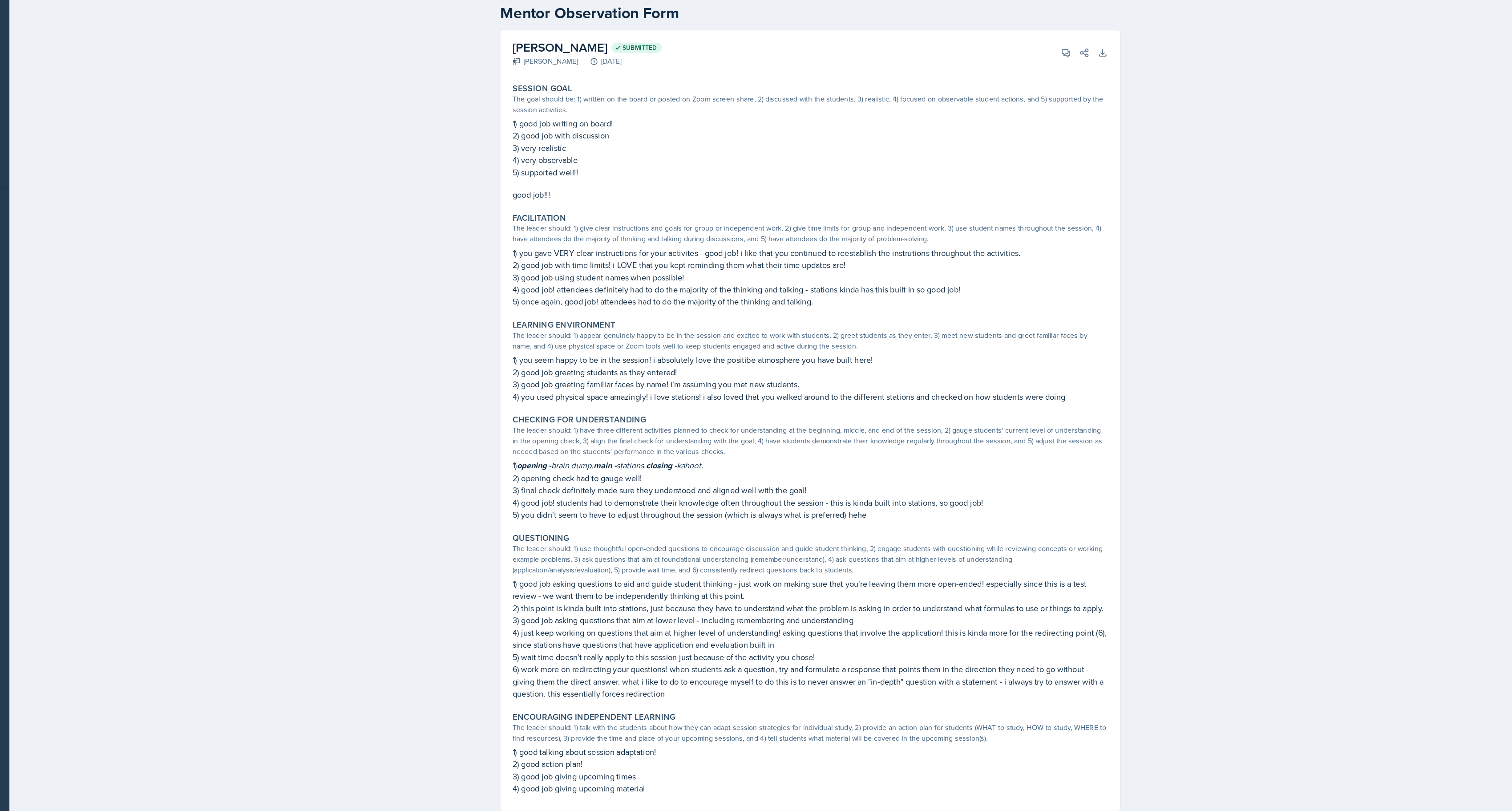
click at [299, 170] on div "Observation Forms Anna McGill Mentor Observation Form Anna McGill Submitted Bel…" at bounding box center [813, 398] width 1398 height 749
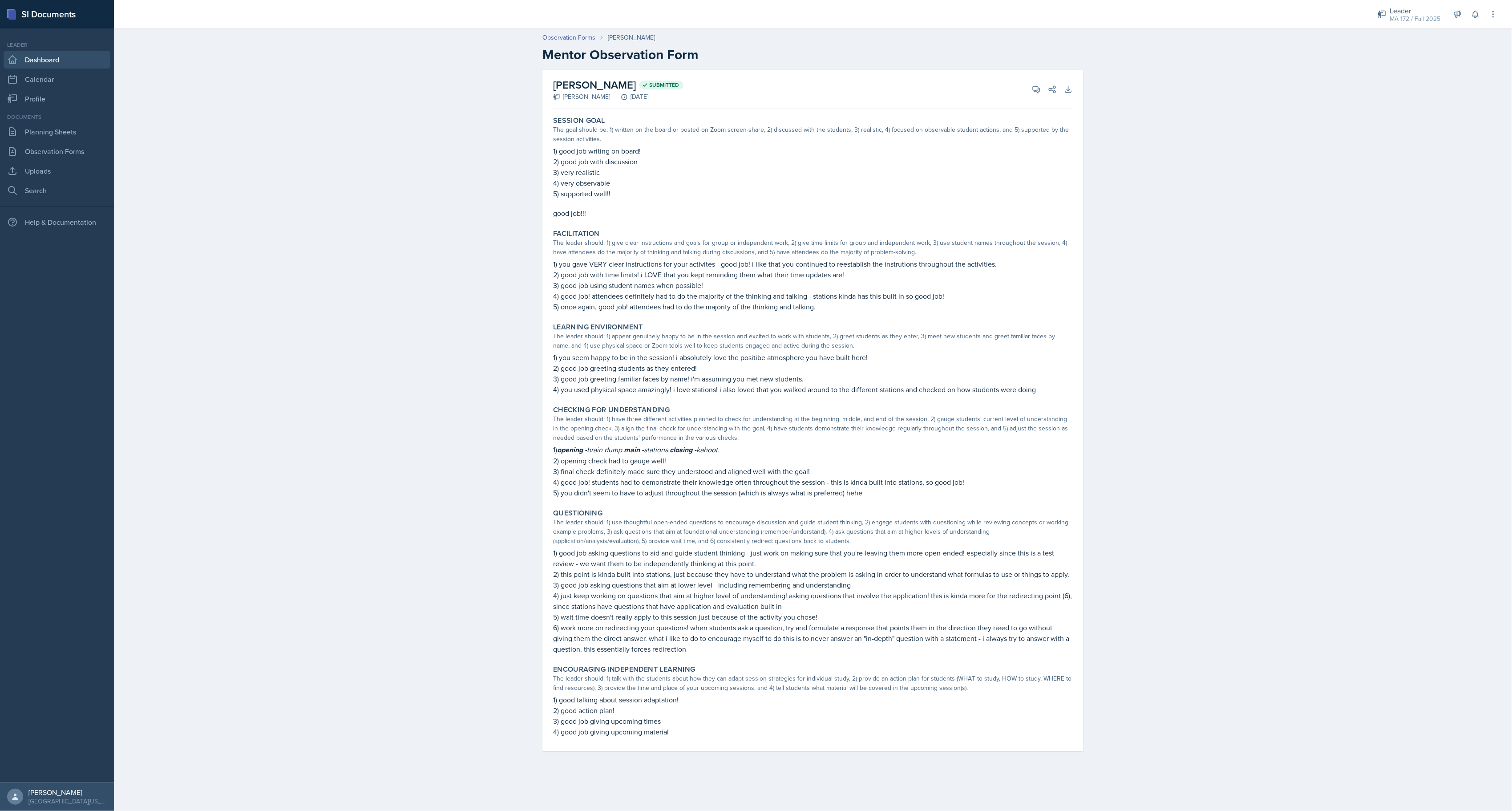
click at [20, 51] on link "Dashboard" at bounding box center [57, 59] width 107 height 18
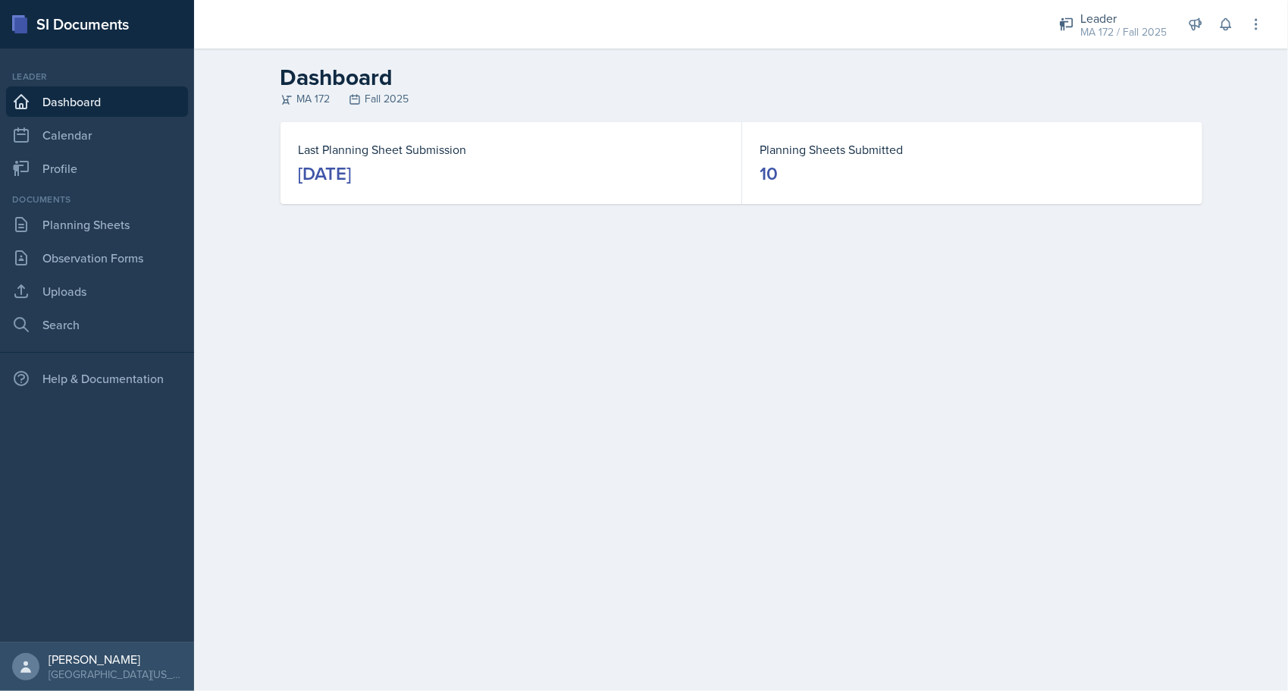
click at [309, 362] on main "Dashboard MA 172 Fall 2025 Last Planning Sheet Submission September 29th, 2025 …" at bounding box center [741, 370] width 1094 height 642
